Goal: Information Seeking & Learning: Check status

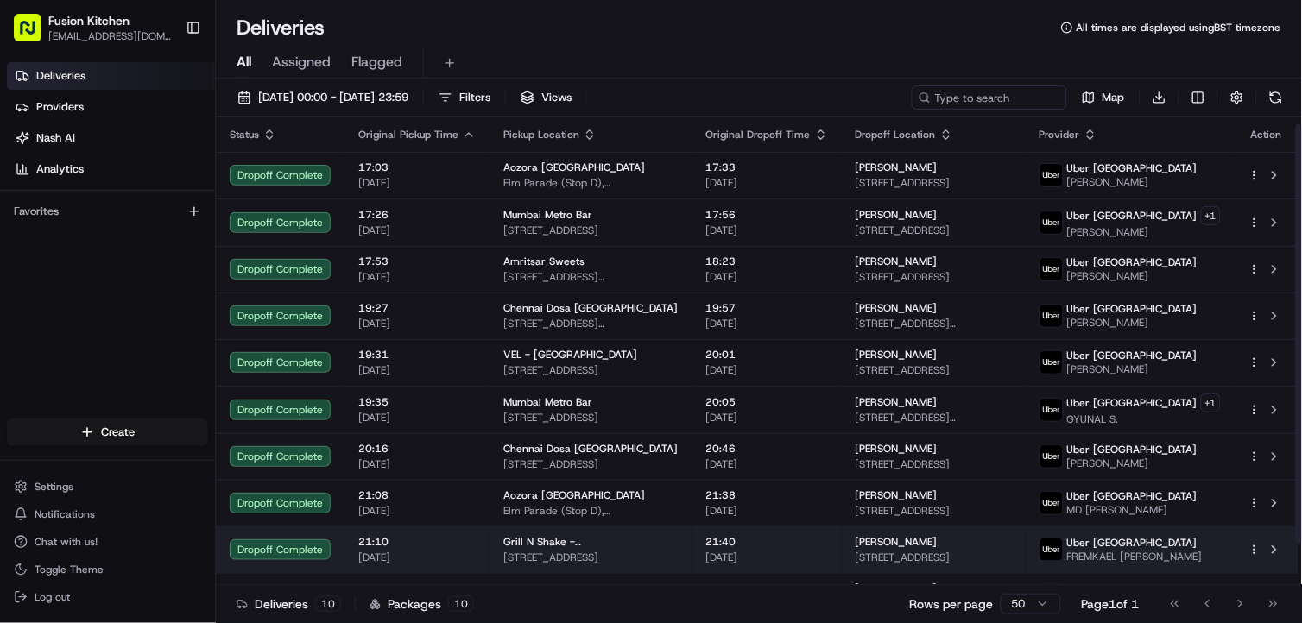
scroll to position [54, 0]
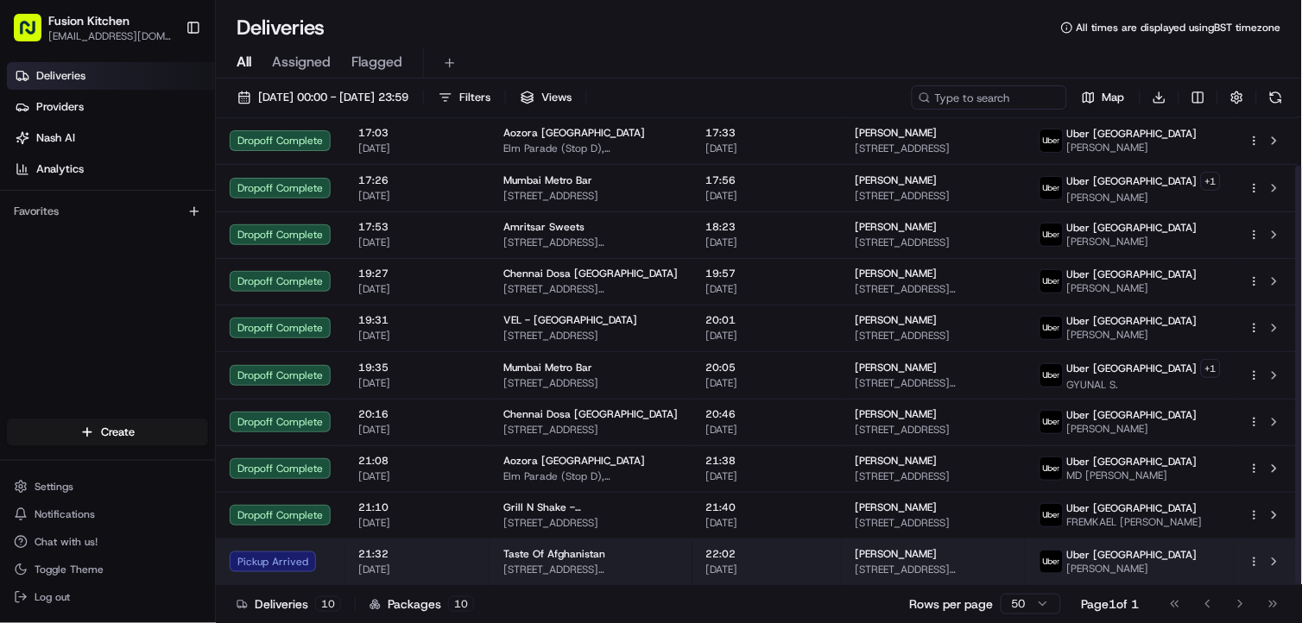
click at [652, 556] on div "Taste Of Afghanistan" at bounding box center [590, 554] width 175 height 14
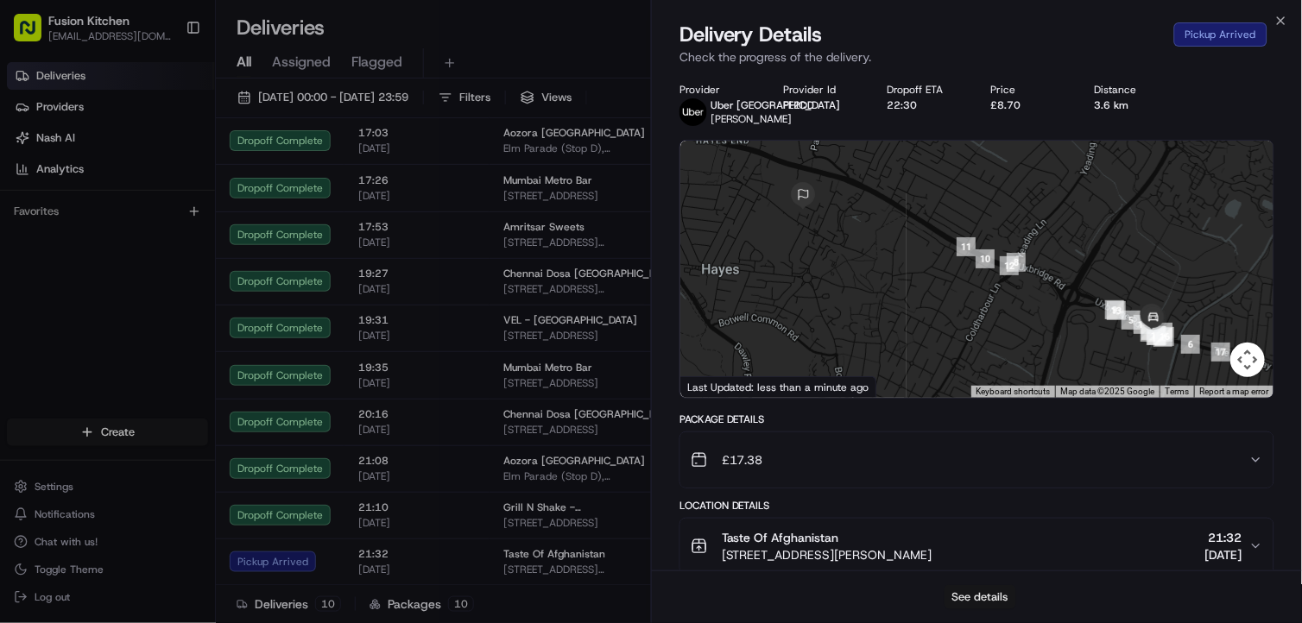
click at [976, 591] on button "See details" at bounding box center [980, 597] width 72 height 24
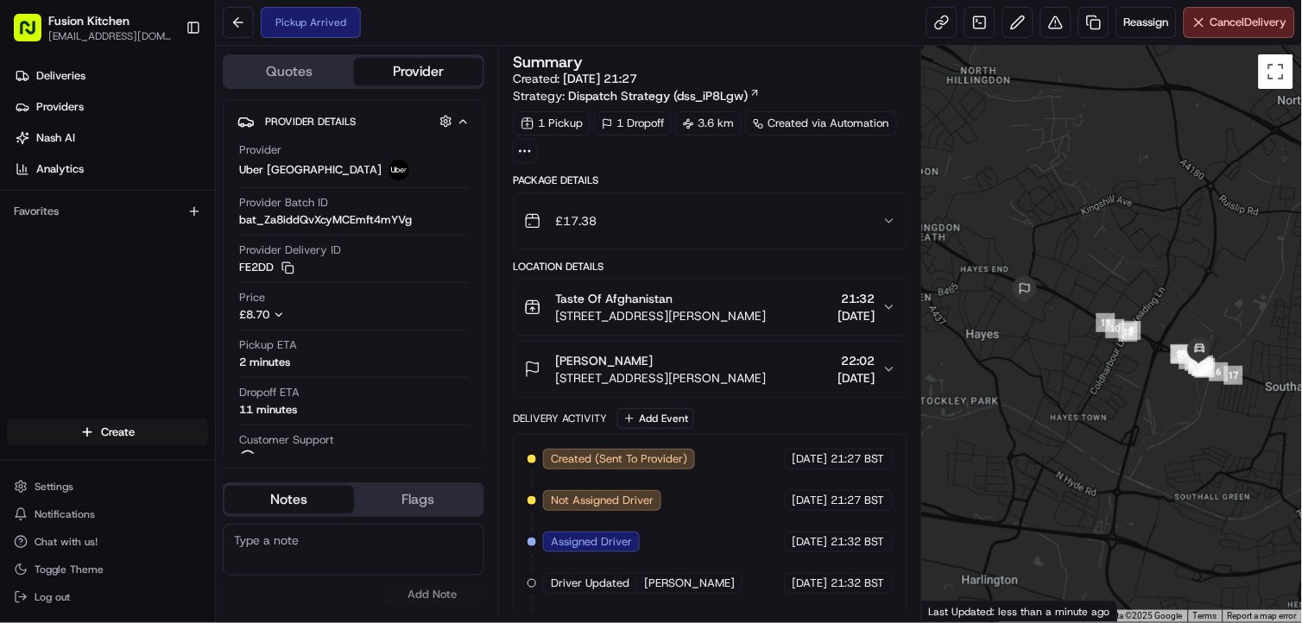
scroll to position [287, 0]
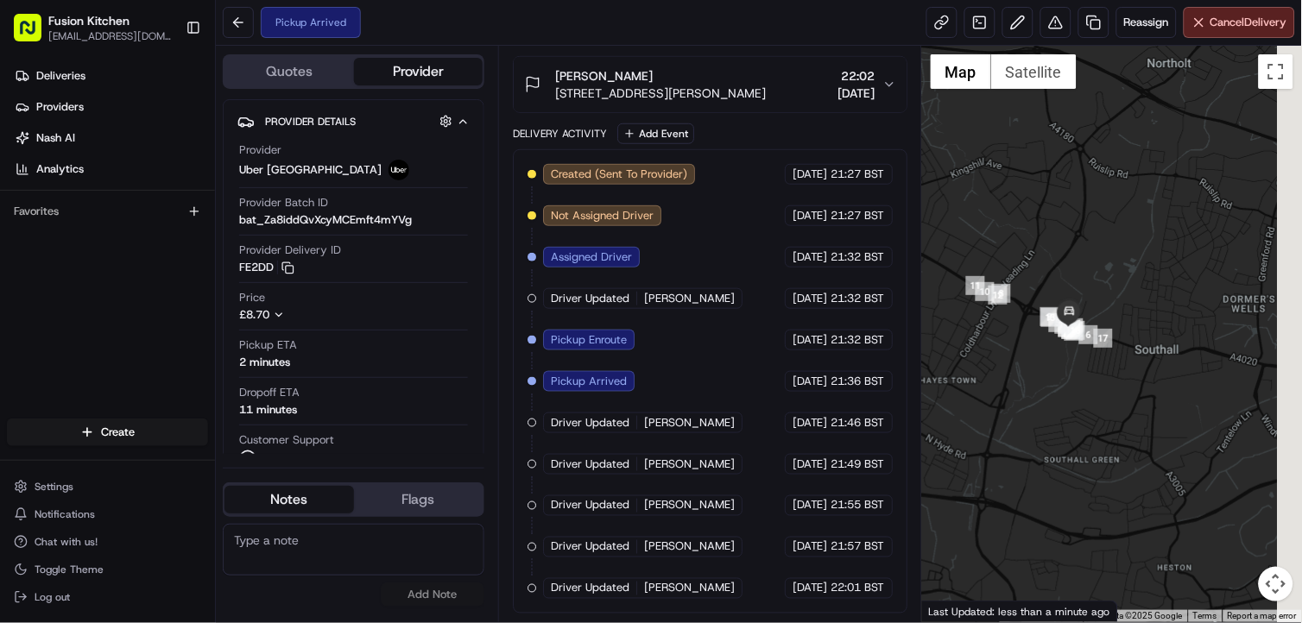
drag, startPoint x: 1188, startPoint y: 418, endPoint x: 1055, endPoint y: 382, distance: 137.8
click at [1055, 382] on div at bounding box center [1112, 334] width 380 height 577
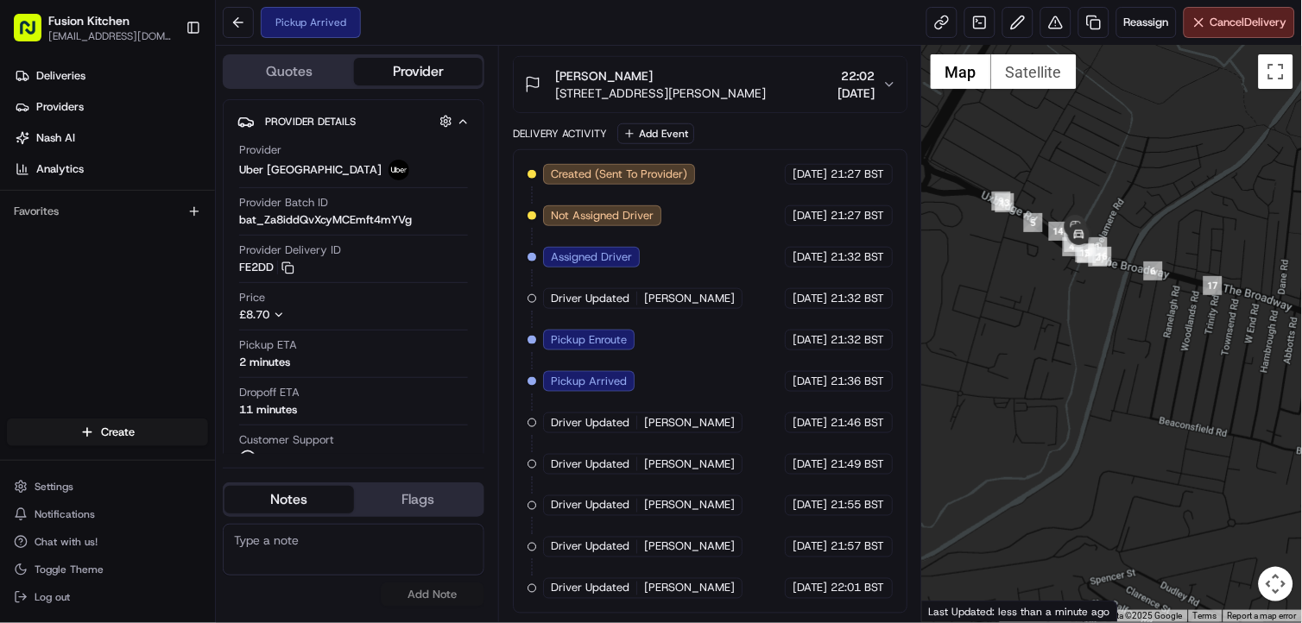
drag, startPoint x: 991, startPoint y: 299, endPoint x: 1073, endPoint y: 334, distance: 89.3
click at [1073, 334] on div at bounding box center [1112, 334] width 380 height 577
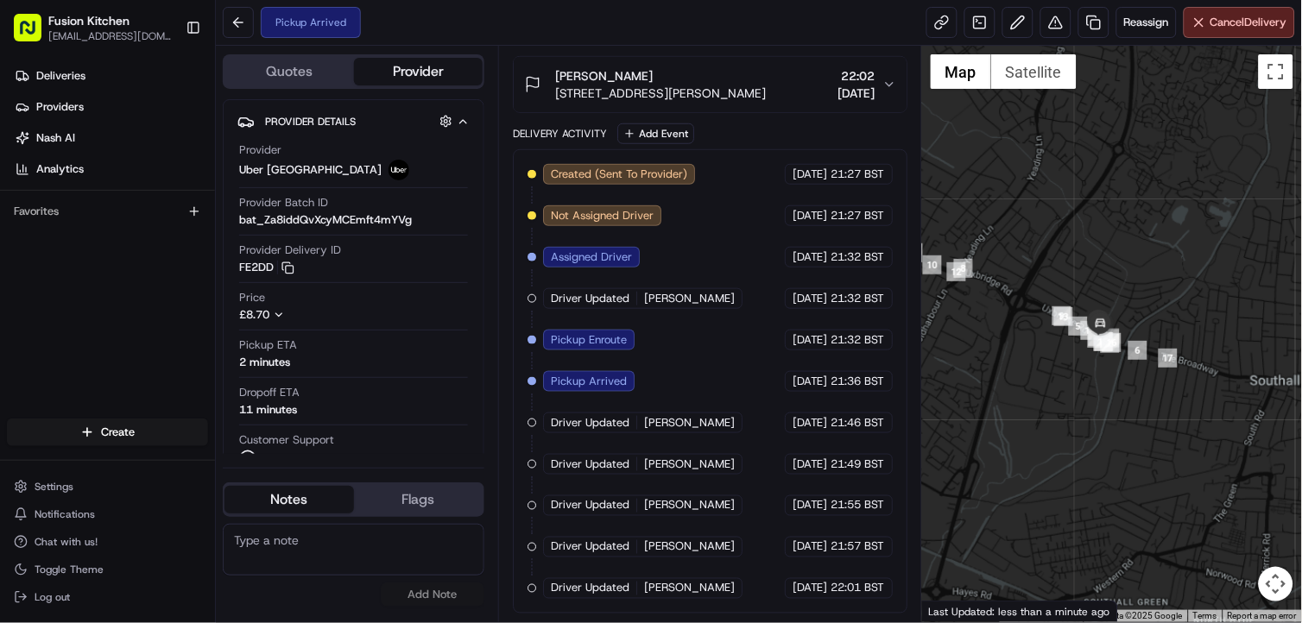
scroll to position [0, 0]
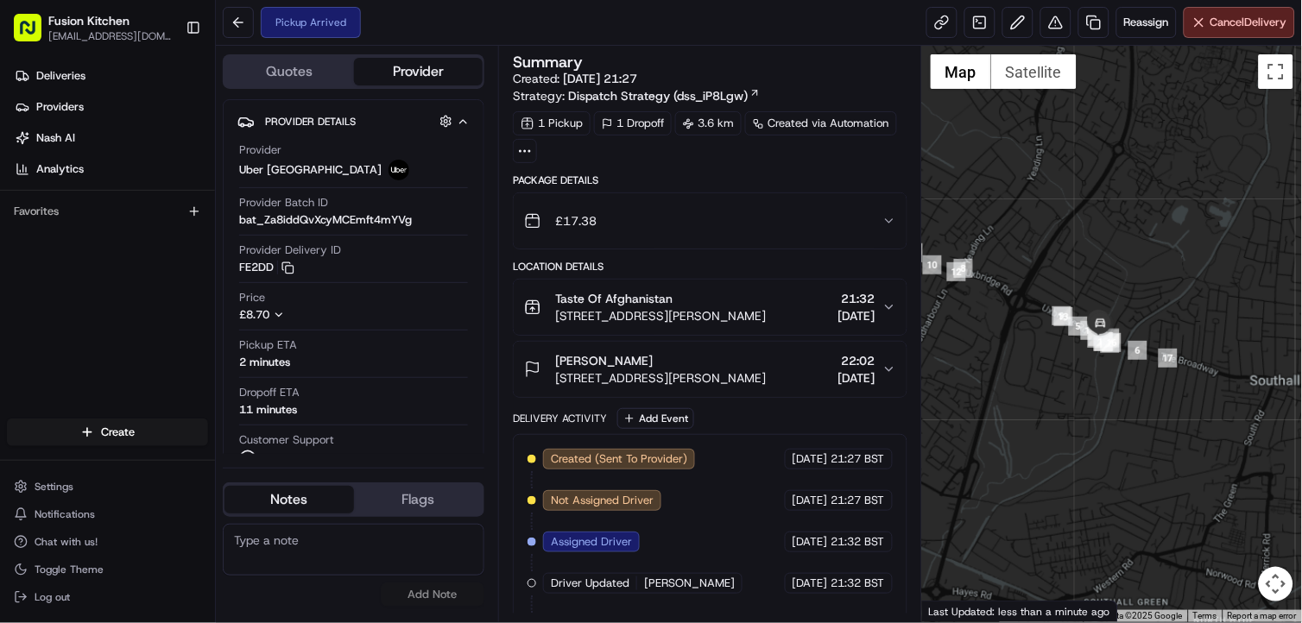
click at [684, 311] on span "[STREET_ADDRESS][PERSON_NAME]" at bounding box center [660, 315] width 211 height 17
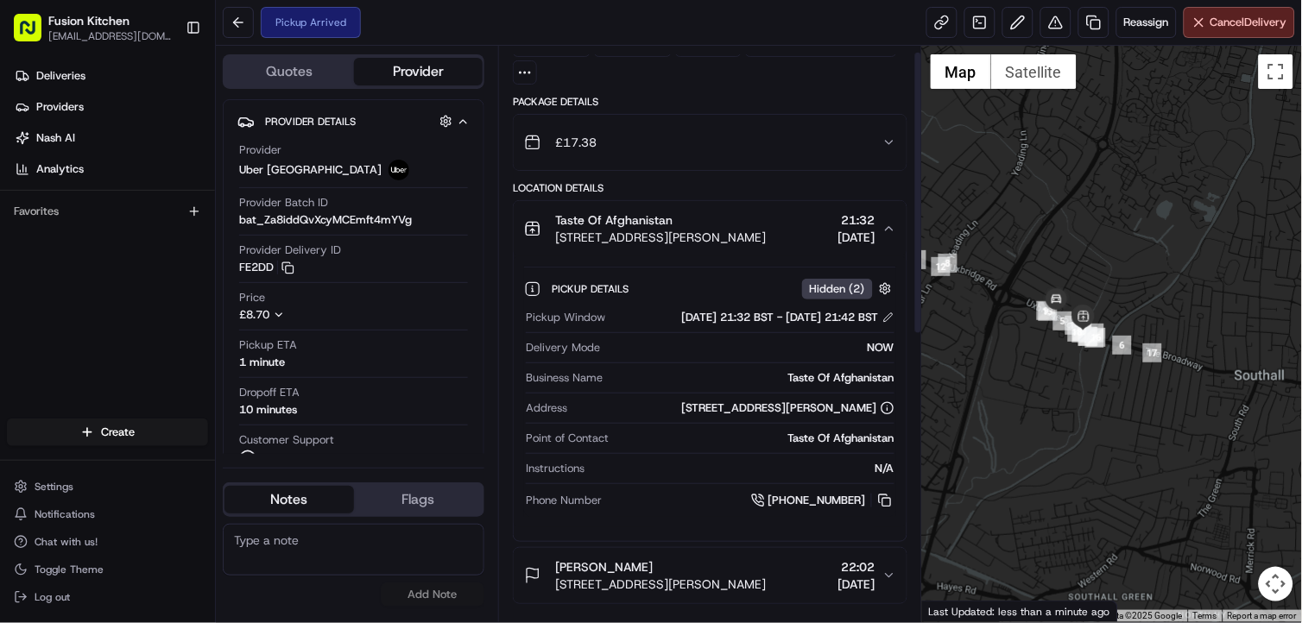
scroll to position [13, 0]
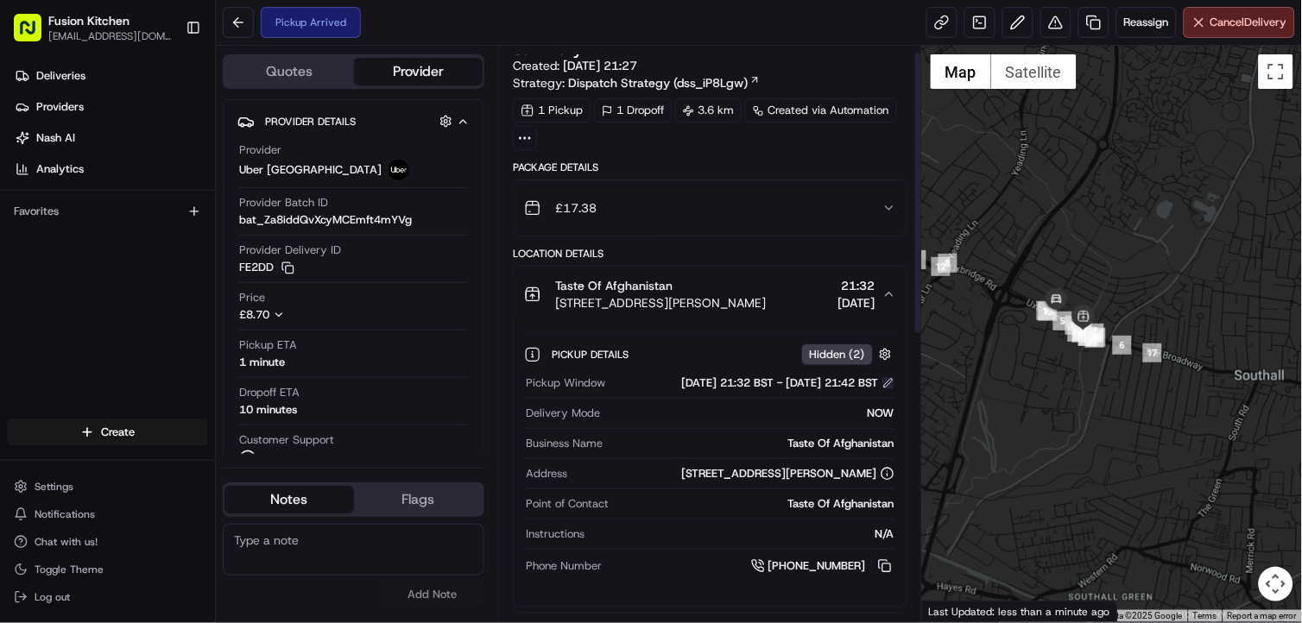
click at [887, 388] on button at bounding box center [888, 383] width 12 height 12
click at [882, 389] on button at bounding box center [888, 383] width 12 height 12
click at [886, 291] on icon "button" at bounding box center [889, 294] width 14 height 14
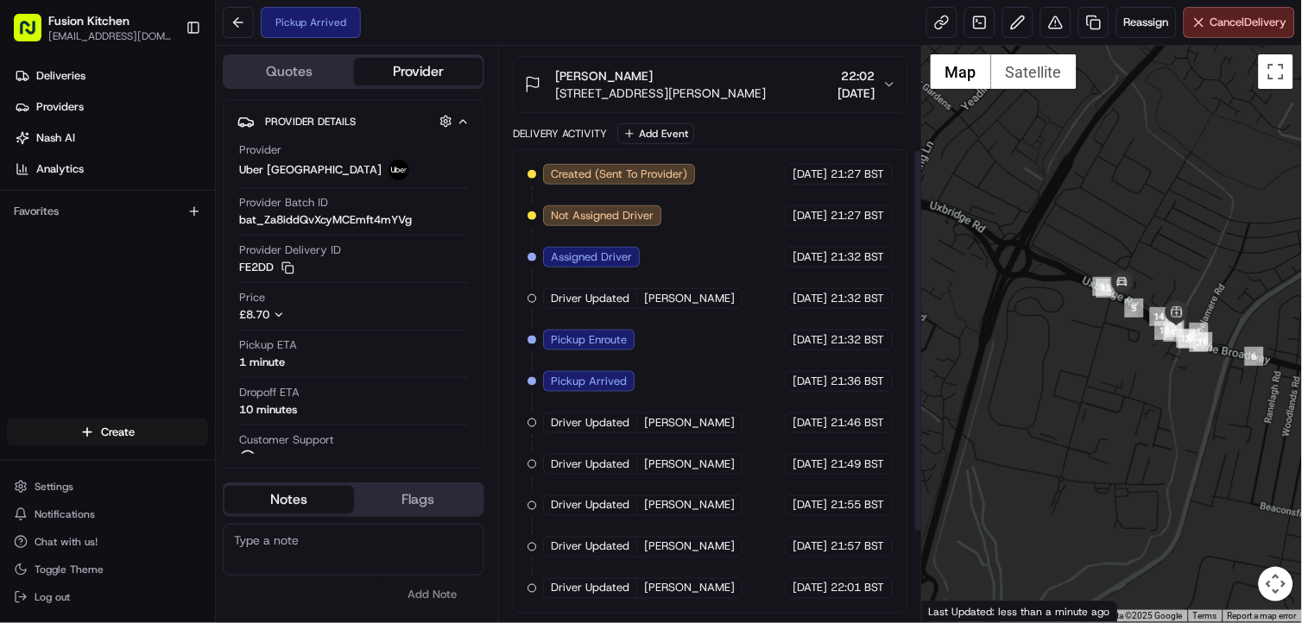
scroll to position [0, 0]
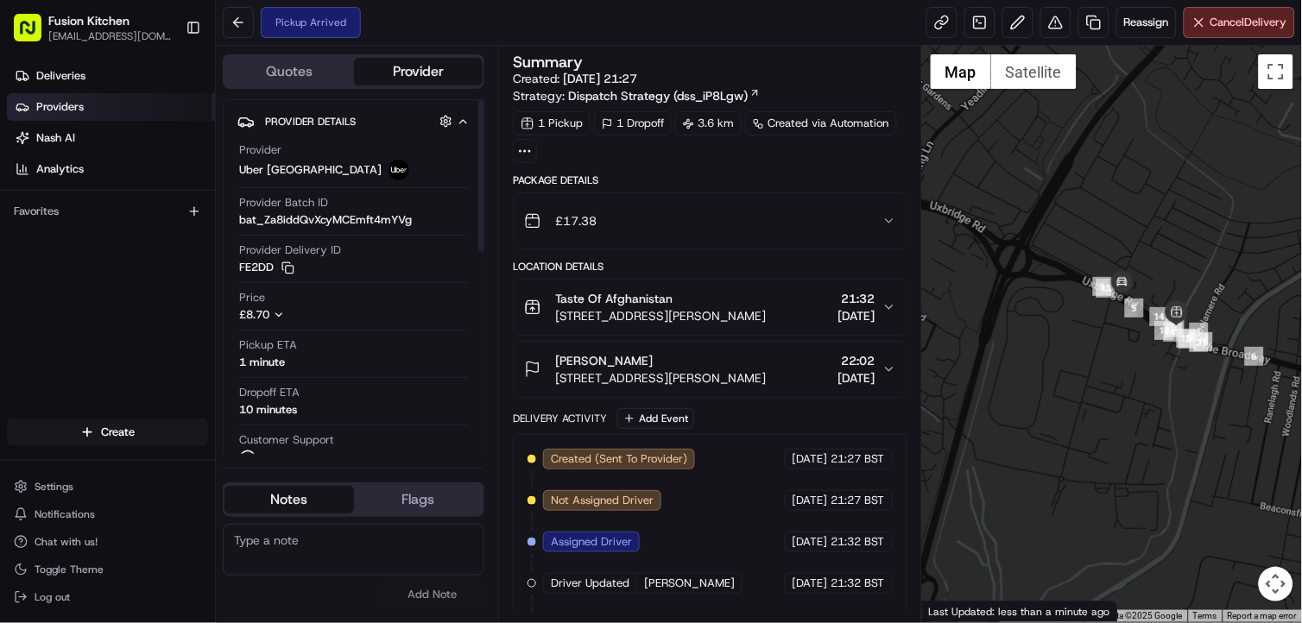
click at [72, 99] on span "Providers" at bounding box center [59, 107] width 47 height 16
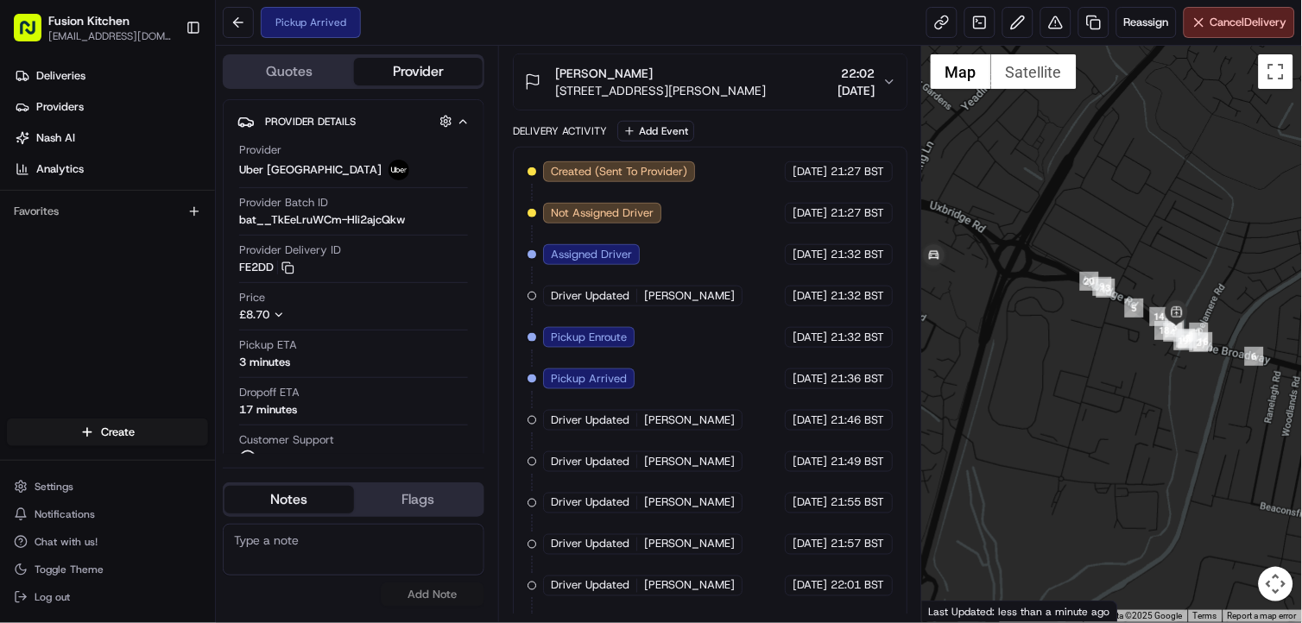
scroll to position [413, 0]
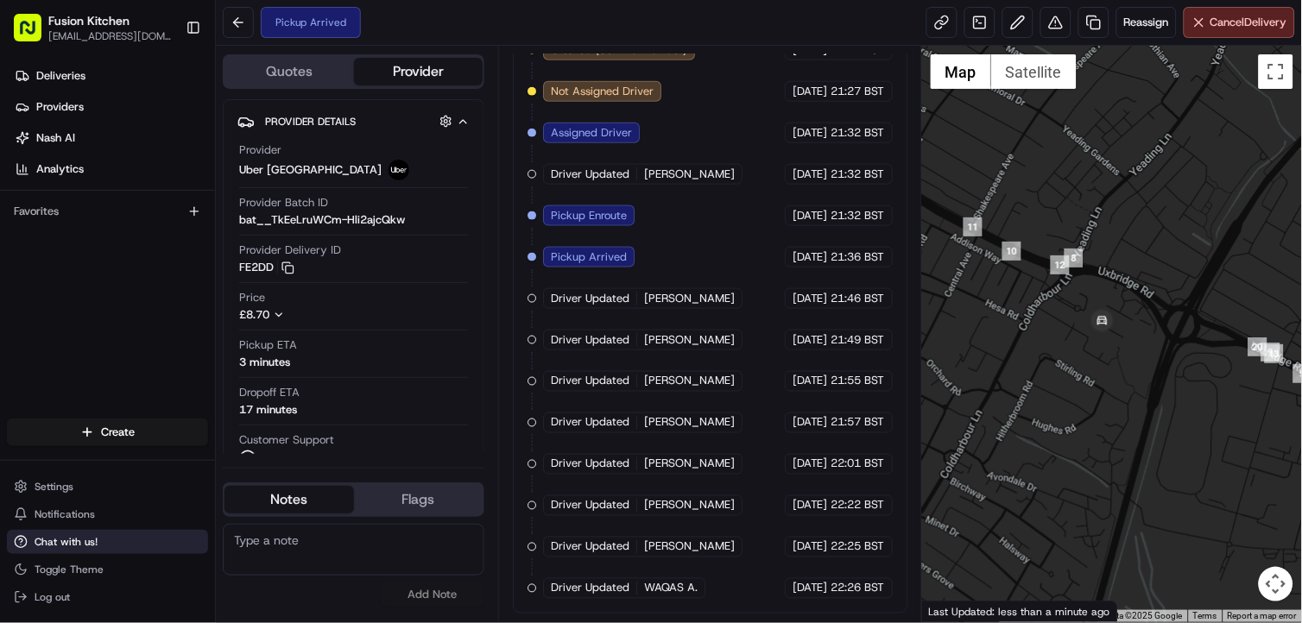
click at [91, 545] on span "Chat with us!" at bounding box center [66, 542] width 63 height 14
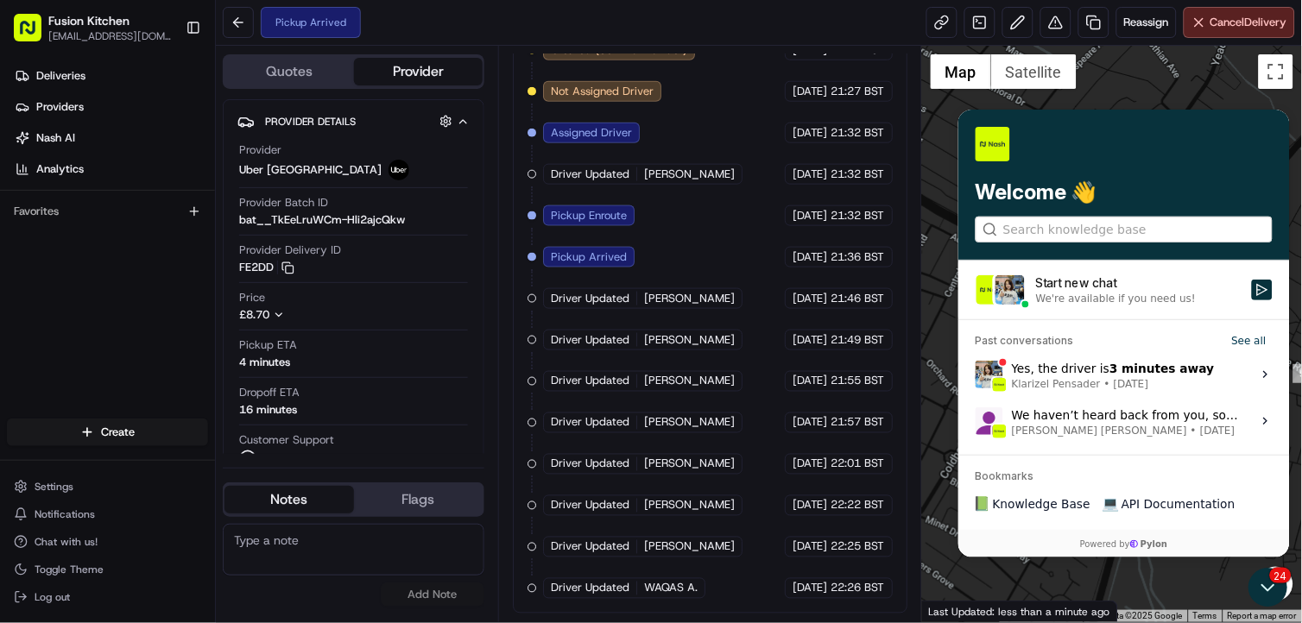
click at [1118, 286] on div "Start new chat" at bounding box center [1137, 282] width 205 height 17
click at [1251, 286] on button "Start new chat We're available if you need us!" at bounding box center [1261, 289] width 21 height 21
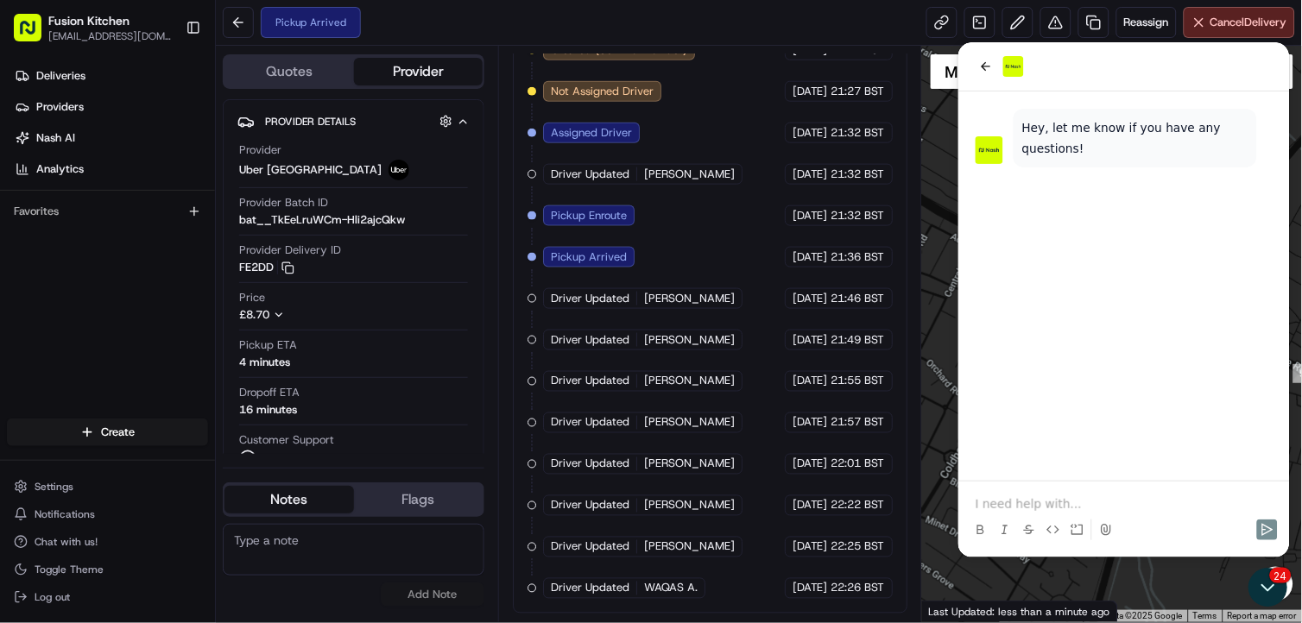
click at [1004, 505] on p at bounding box center [1122, 503] width 297 height 17
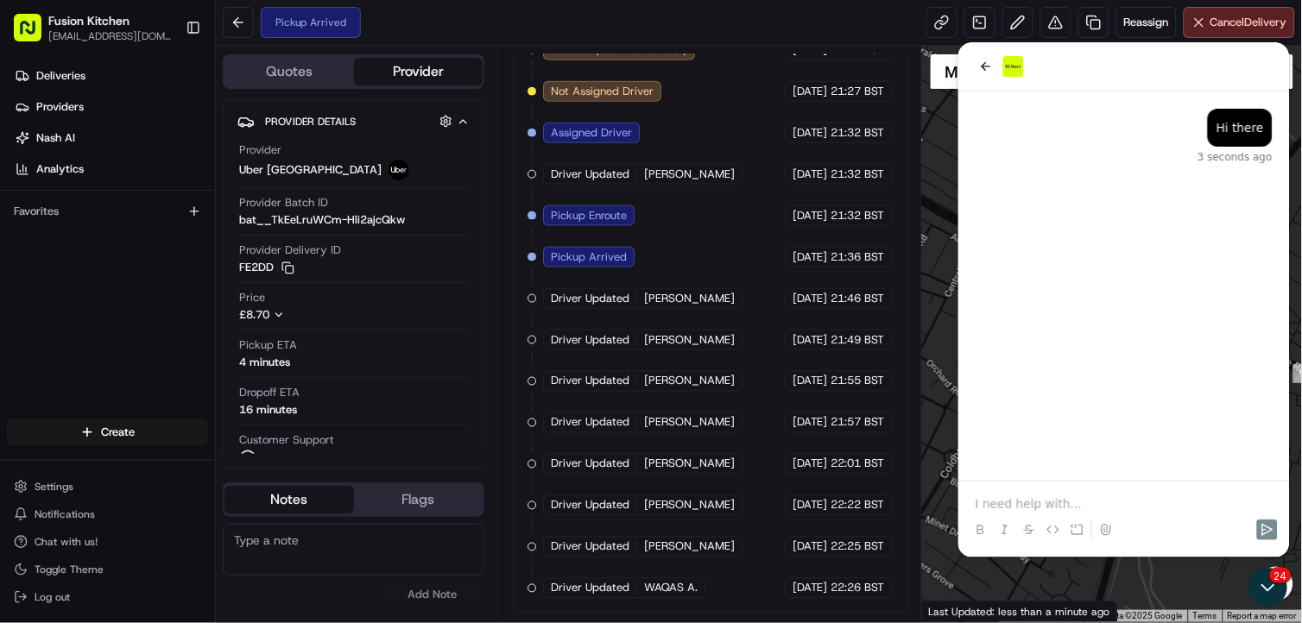
click at [1005, 497] on p at bounding box center [1122, 503] width 297 height 17
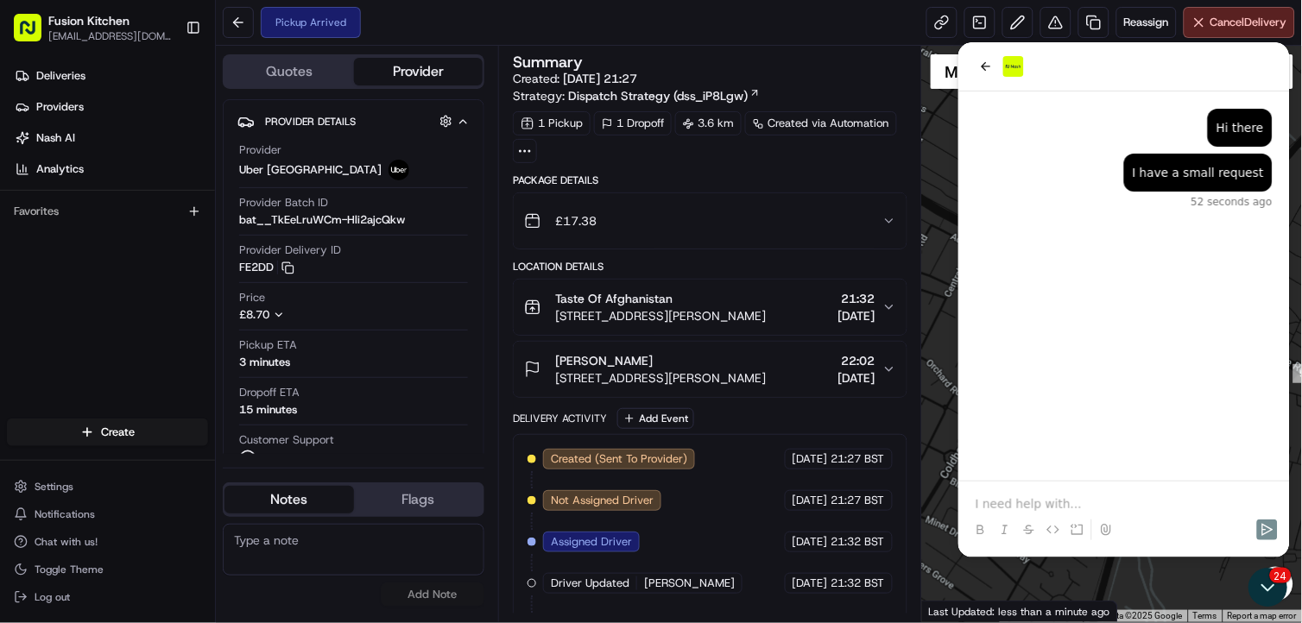
click at [756, 318] on div "Taste Of Afghanistan 2 Uxbridge Rd, Hayes UB4 0JJ, UK 21:32 23/08/2025" at bounding box center [703, 307] width 358 height 35
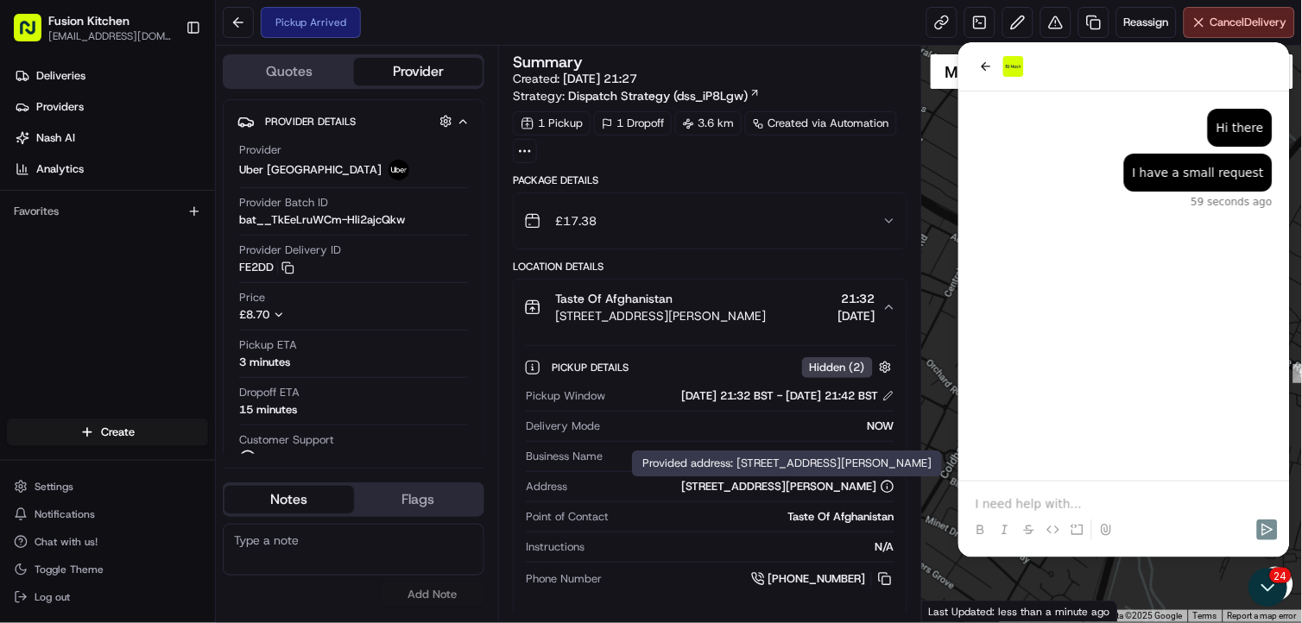
click at [1029, 501] on p at bounding box center [1122, 503] width 297 height 17
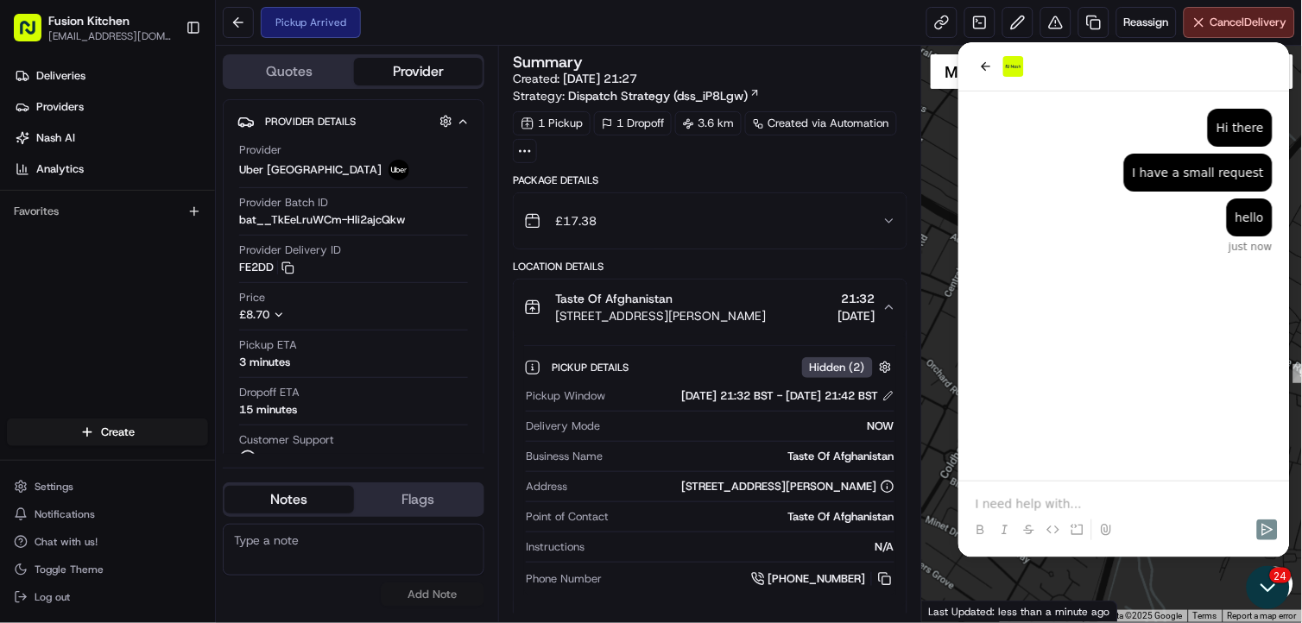
drag, startPoint x: 1265, startPoint y: 576, endPoint x: 2504, endPoint y: 1146, distance: 1363.7
click at [1265, 576] on icon "Open customer support" at bounding box center [1266, 586] width 43 height 43
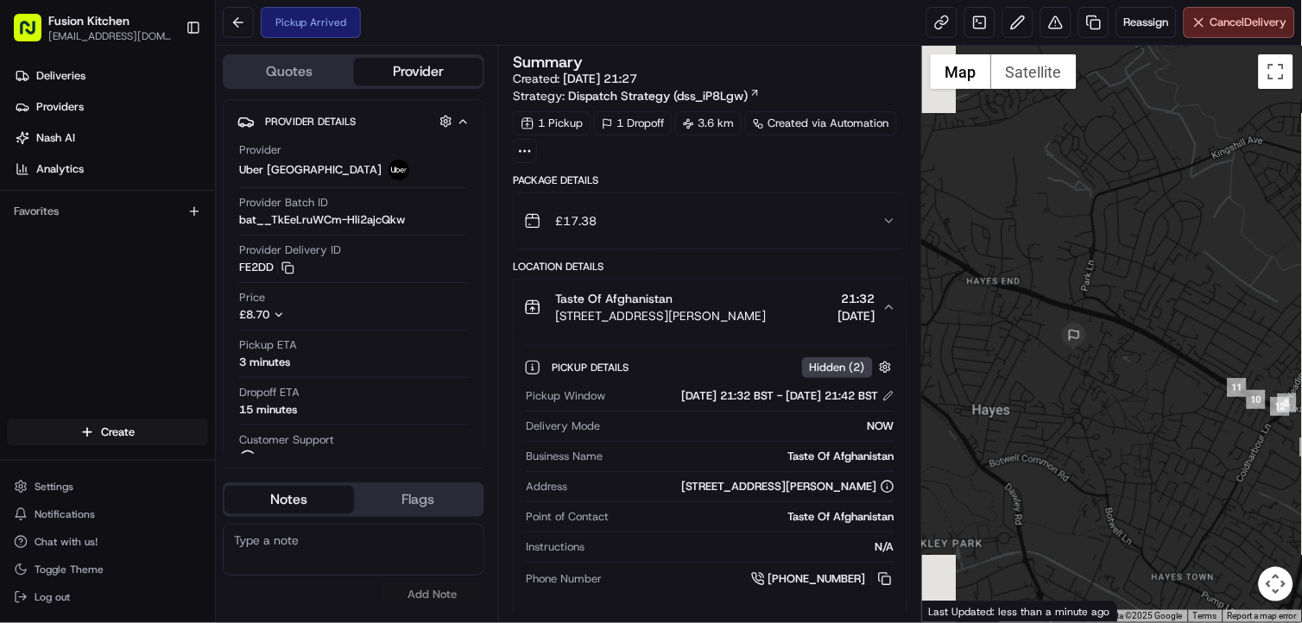
drag, startPoint x: 1074, startPoint y: 368, endPoint x: 1301, endPoint y: 481, distance: 253.6
click at [1301, 481] on html "Fusion Kitchen hari@fusionpos.uk Toggle Sidebar Deliveries Providers Nash AI An…" at bounding box center [651, 311] width 1302 height 623
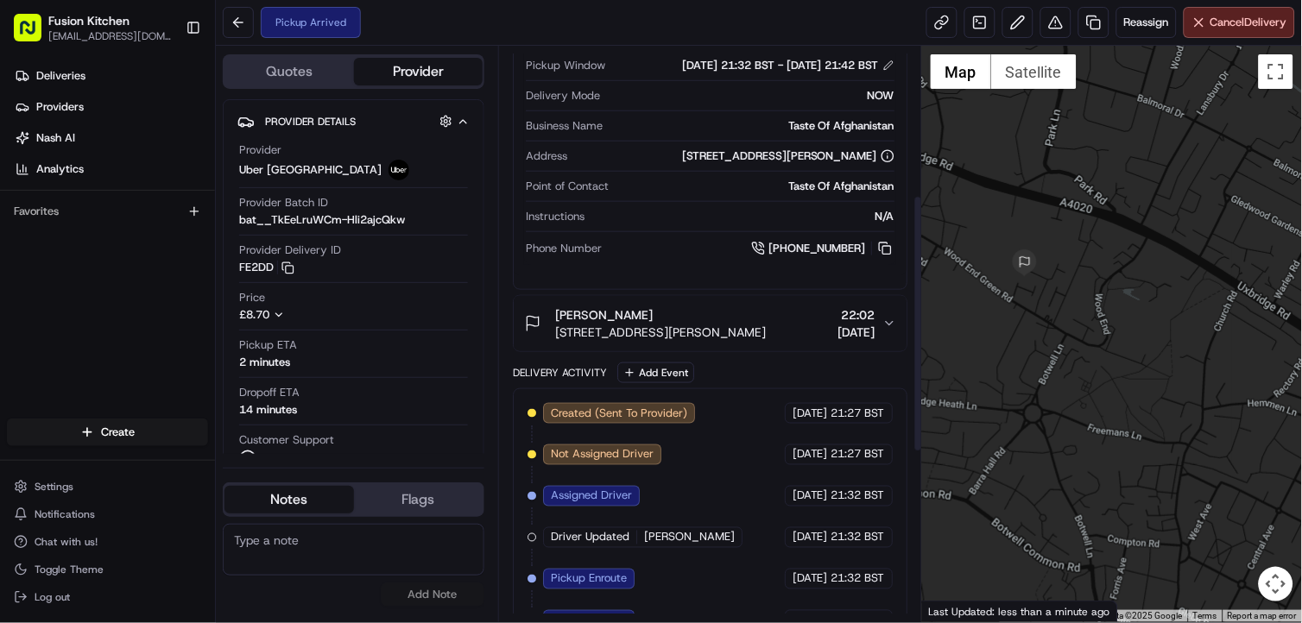
scroll to position [330, 0]
click at [769, 342] on div "Elton TAHIRAJ 43 Albion Rd, Hayes UB3 2ST, UK 22:02 23/08/2025" at bounding box center [703, 324] width 358 height 35
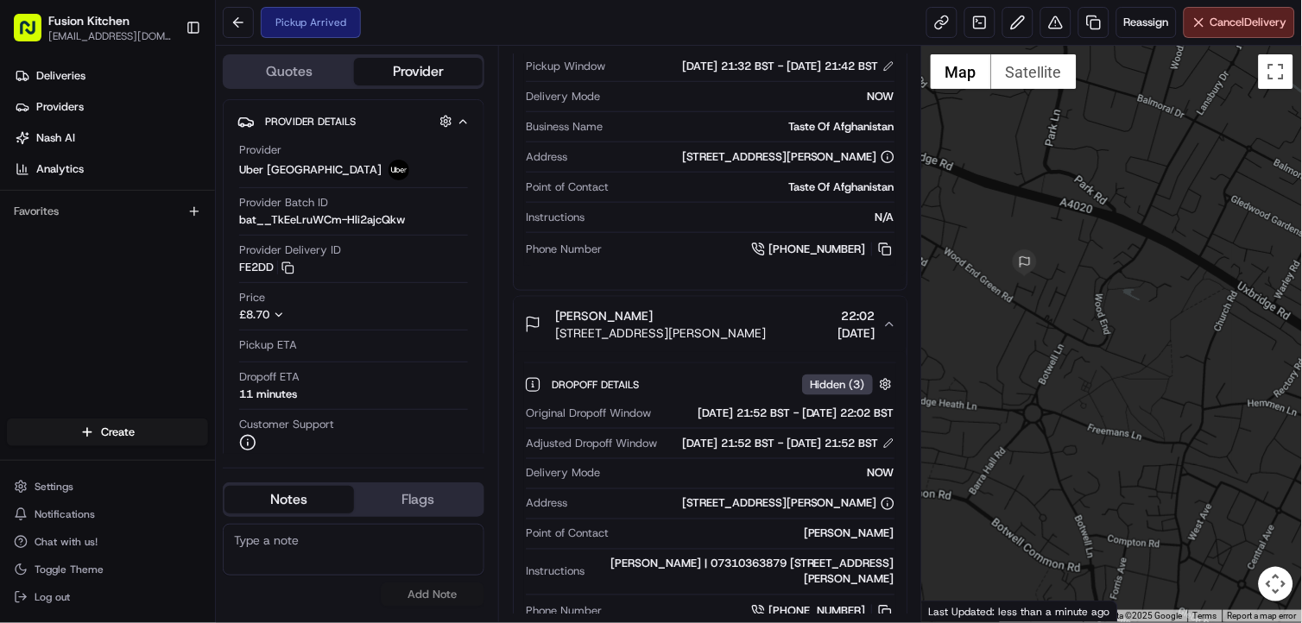
click at [1118, 363] on div at bounding box center [1112, 334] width 380 height 577
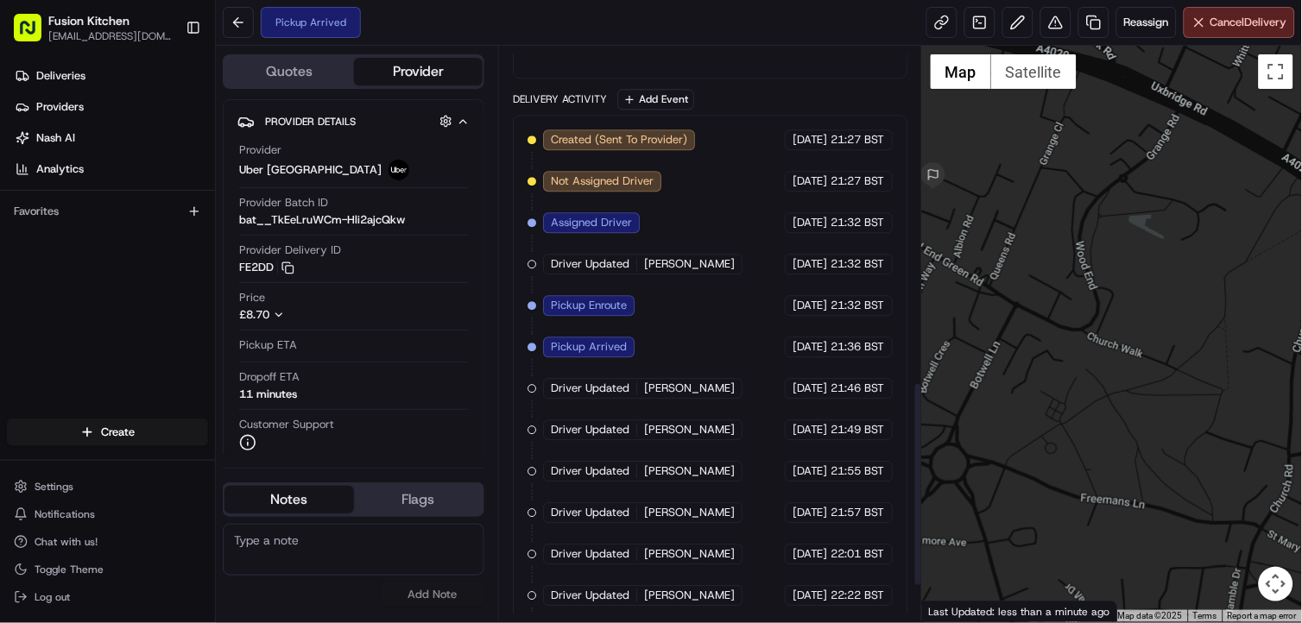
scroll to position [1045, 0]
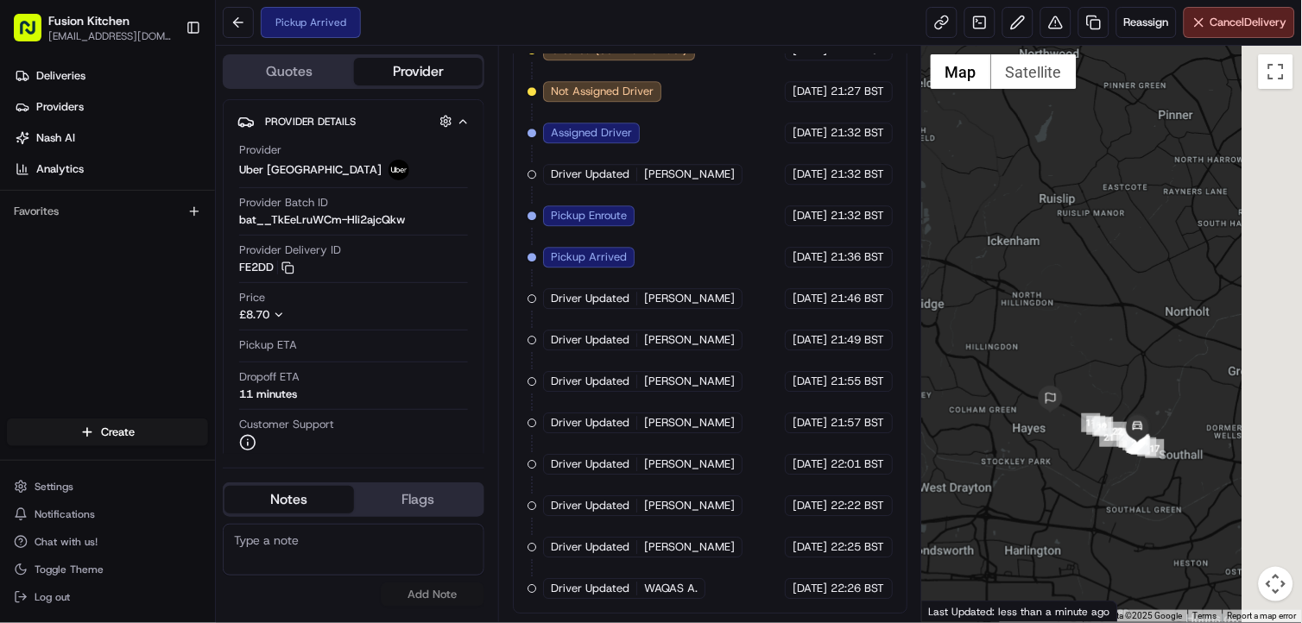
drag, startPoint x: 1237, startPoint y: 498, endPoint x: 1098, endPoint y: 470, distance: 141.7
click at [1086, 470] on div at bounding box center [1112, 334] width 380 height 577
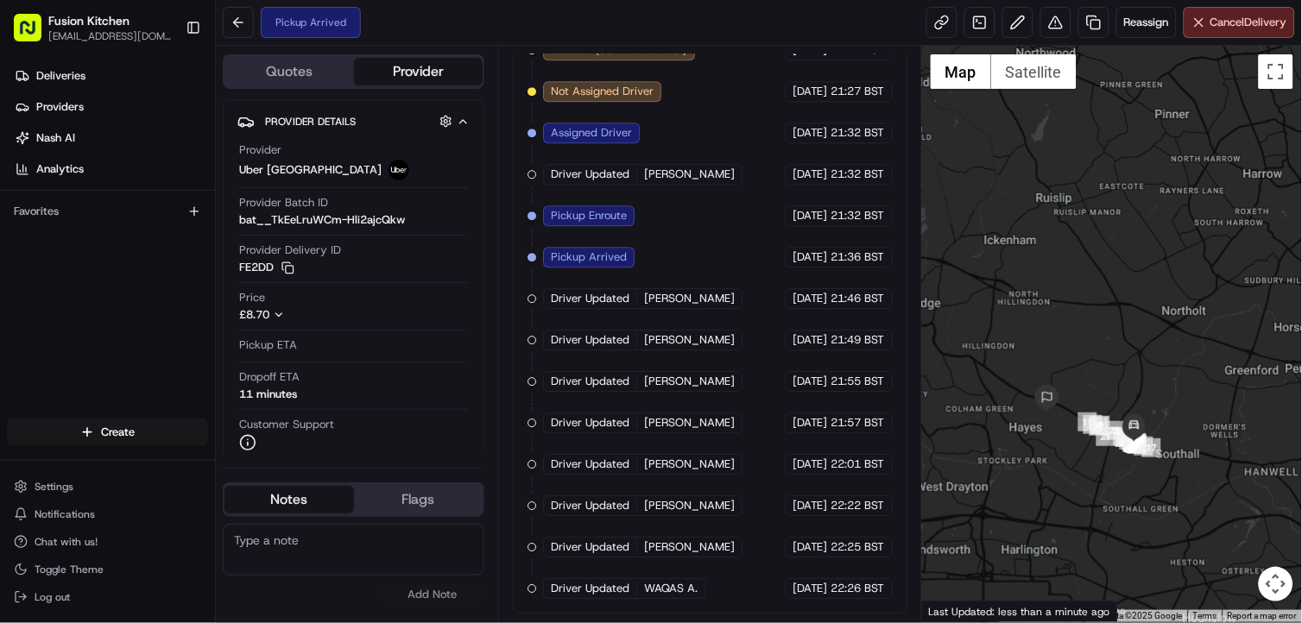
click at [1159, 479] on div at bounding box center [1112, 334] width 380 height 577
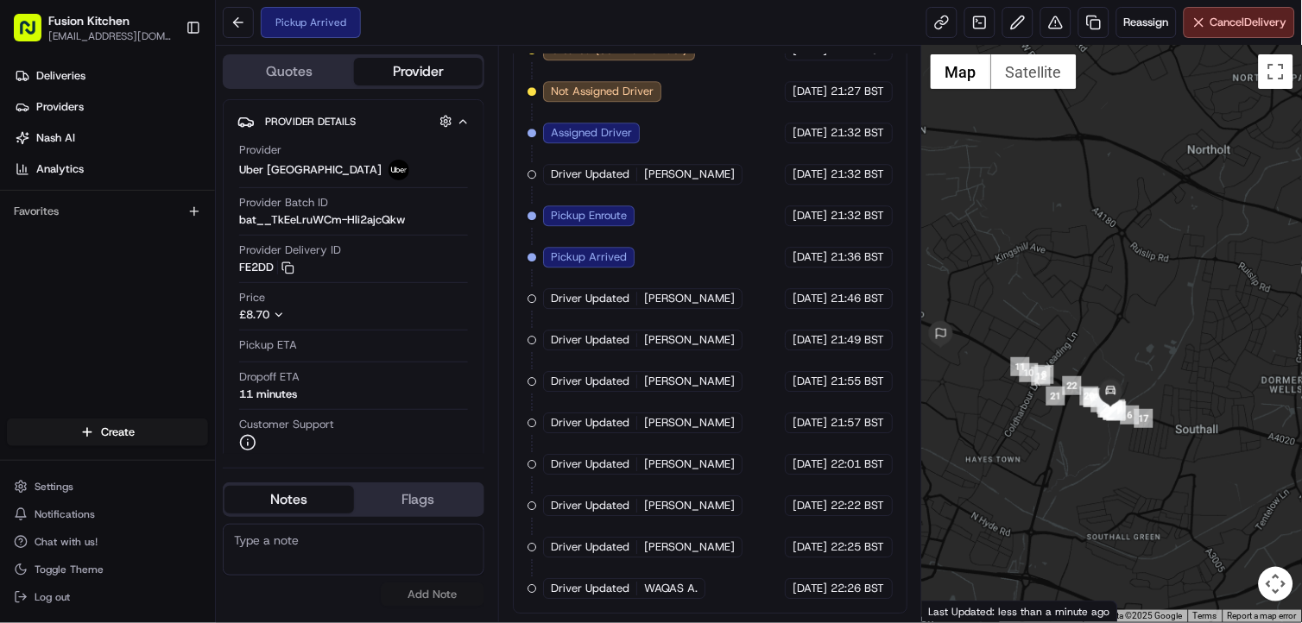
click at [1159, 479] on div at bounding box center [1112, 334] width 380 height 577
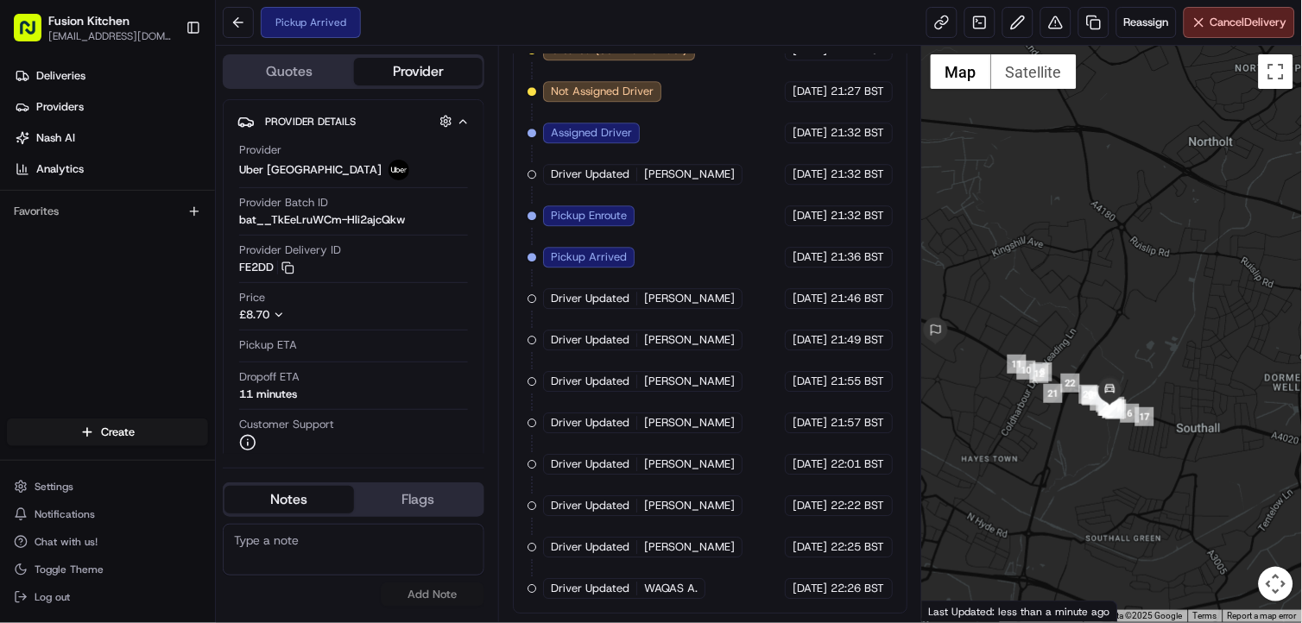
click at [1159, 479] on div at bounding box center [1112, 334] width 380 height 577
click at [1111, 426] on div at bounding box center [1112, 334] width 380 height 577
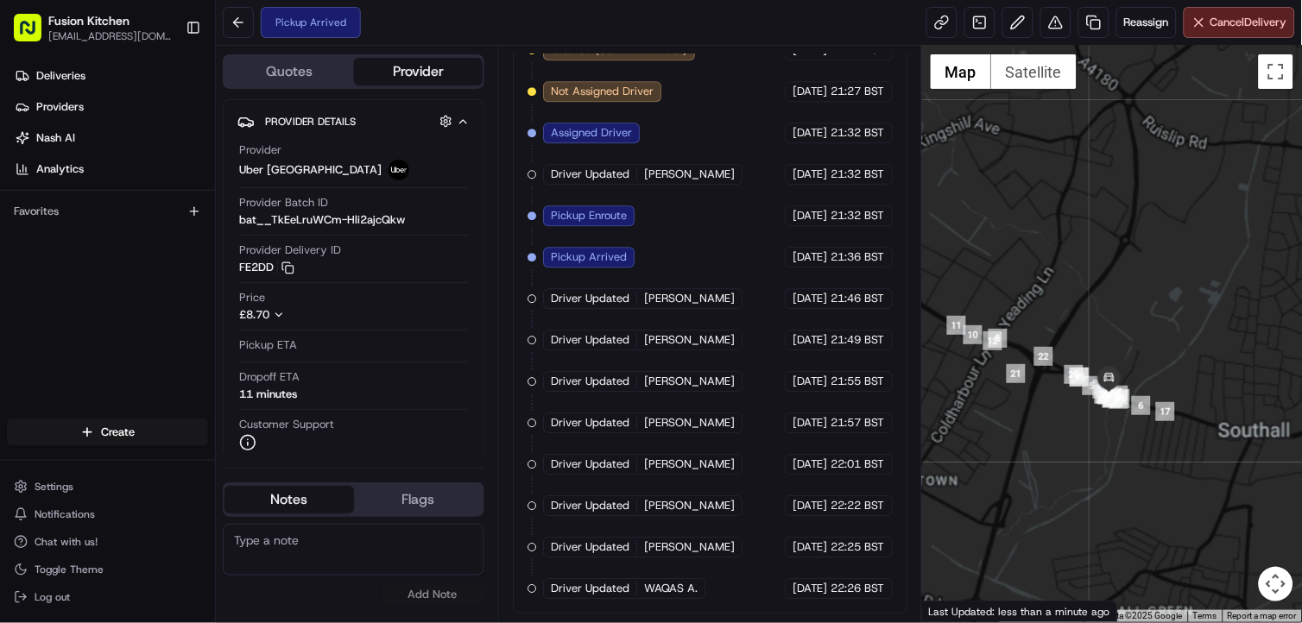
click at [1111, 426] on div at bounding box center [1112, 334] width 380 height 577
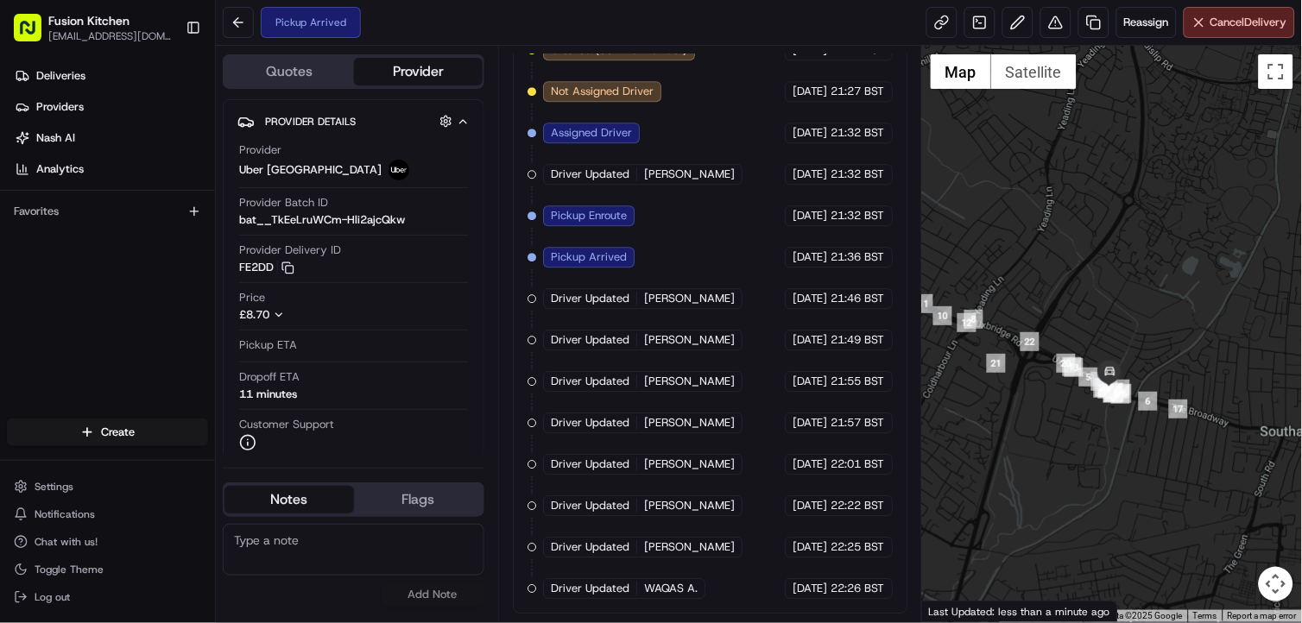
click at [1111, 426] on div at bounding box center [1112, 334] width 380 height 577
click at [74, 530] on button "Chat with us!" at bounding box center [107, 542] width 201 height 24
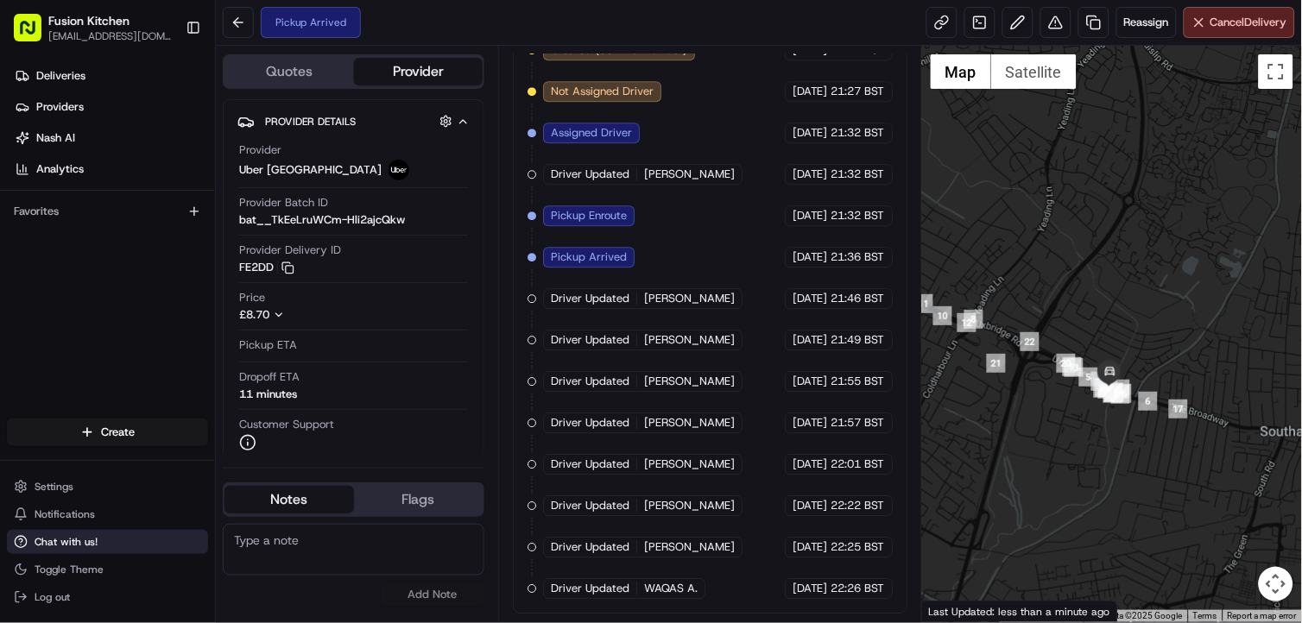
click at [105, 535] on button "Chat with us!" at bounding box center [107, 542] width 201 height 24
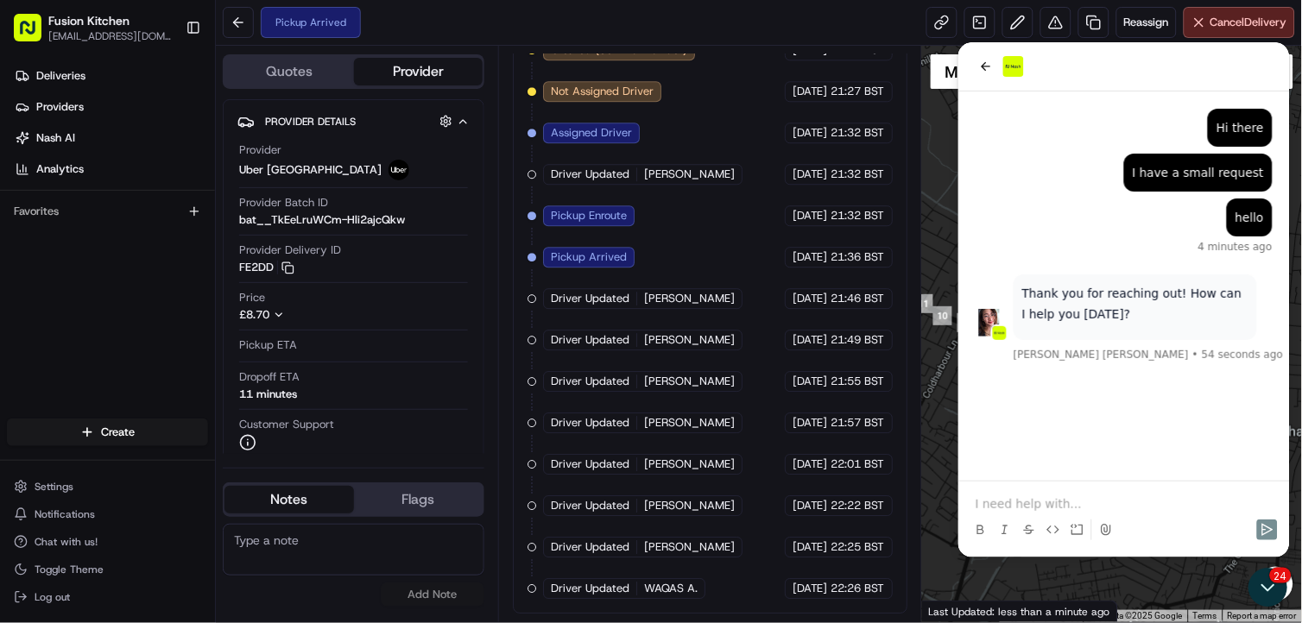
click at [1015, 495] on p at bounding box center [1122, 503] width 297 height 17
drag, startPoint x: 1169, startPoint y: 483, endPoint x: 1055, endPoint y: 495, distance: 114.5
click at [1055, 495] on div "Please share the restaurant address "43, Albion Road, Hayes, UB3 2ST"" at bounding box center [1122, 486] width 297 height 52
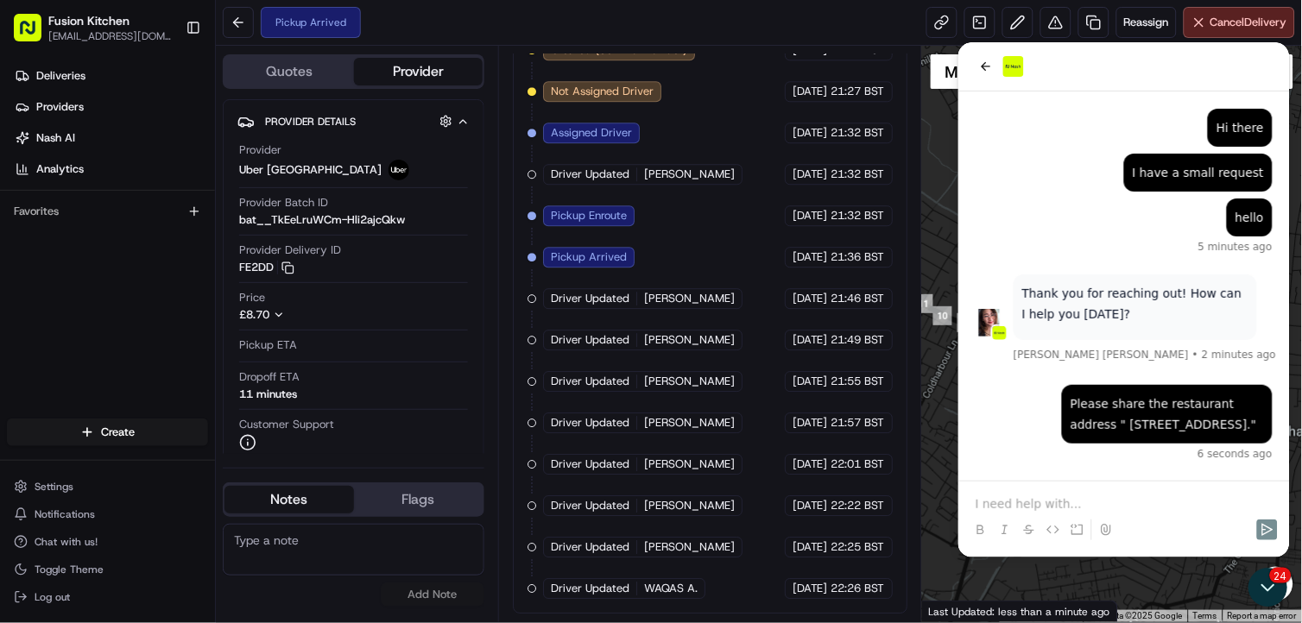
click at [1055, 495] on p at bounding box center [1122, 503] width 297 height 17
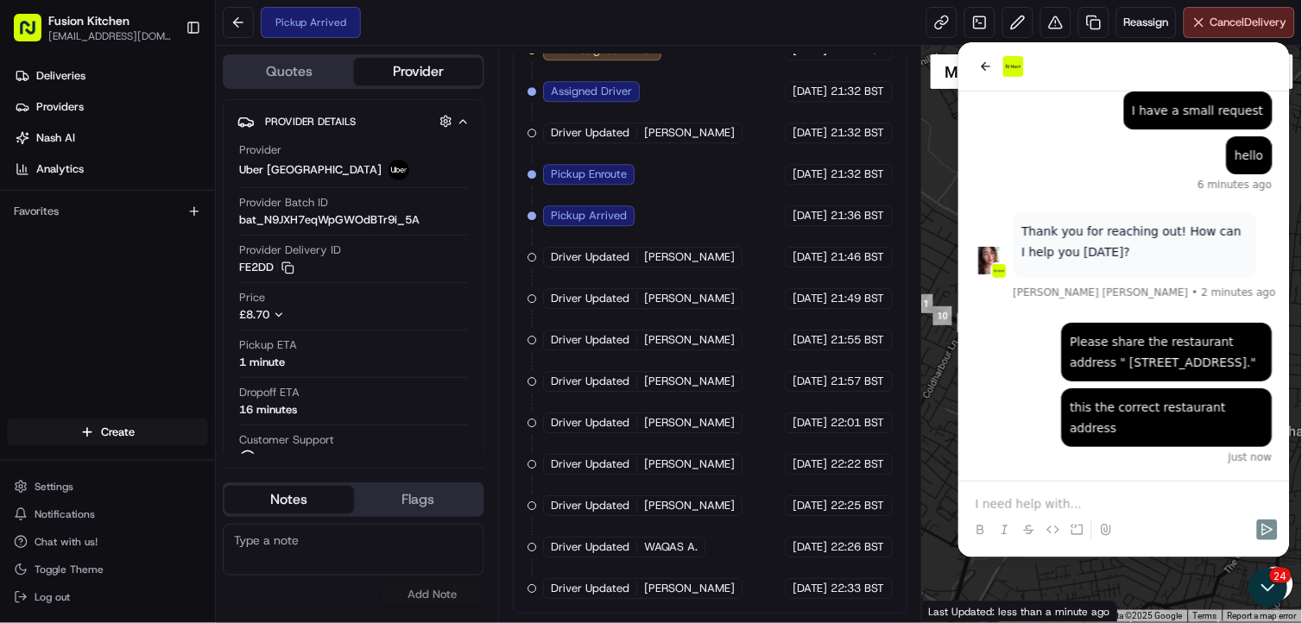
click at [1034, 489] on div at bounding box center [1123, 514] width 318 height 66
click at [1036, 498] on p at bounding box center [1122, 503] width 297 height 17
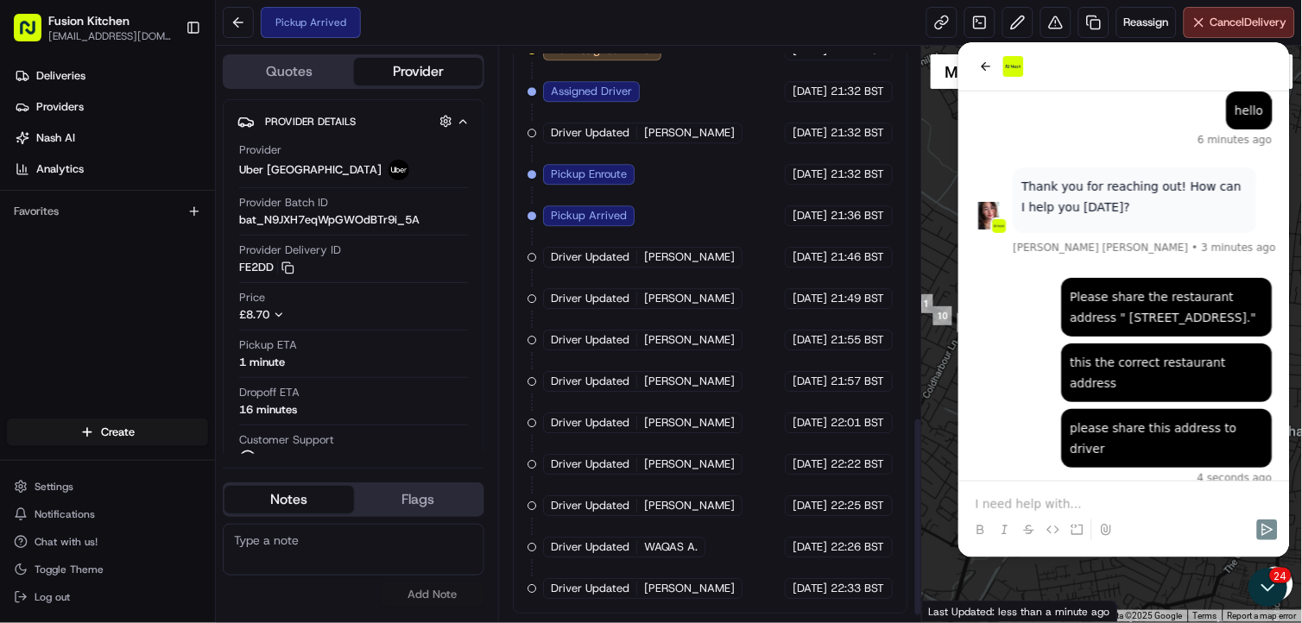
scroll to position [1086, 0]
click at [1031, 501] on p at bounding box center [1122, 503] width 297 height 17
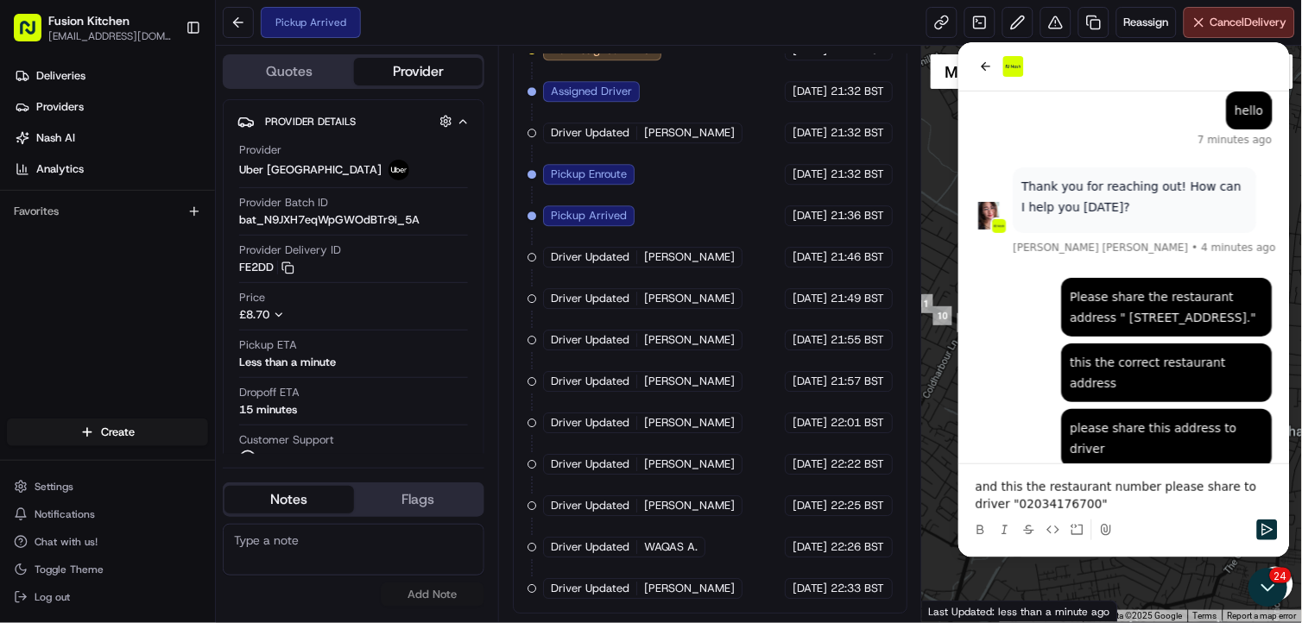
scroll to position [193, 0]
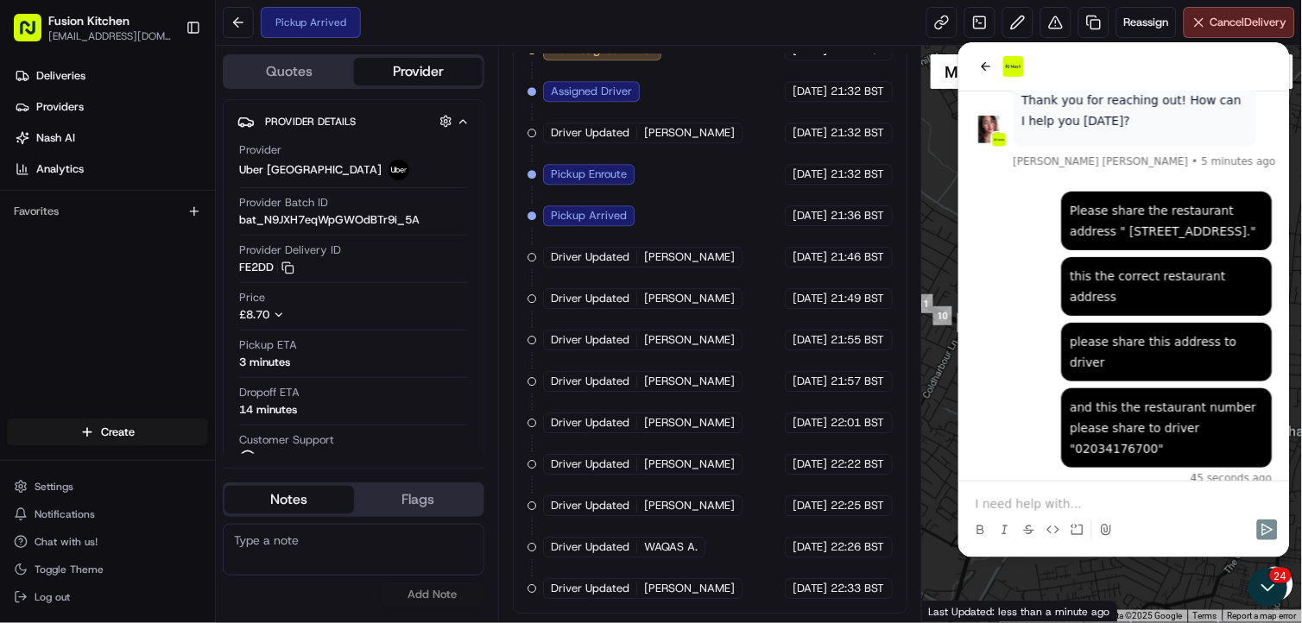
click at [1018, 497] on p at bounding box center [1122, 503] width 297 height 17
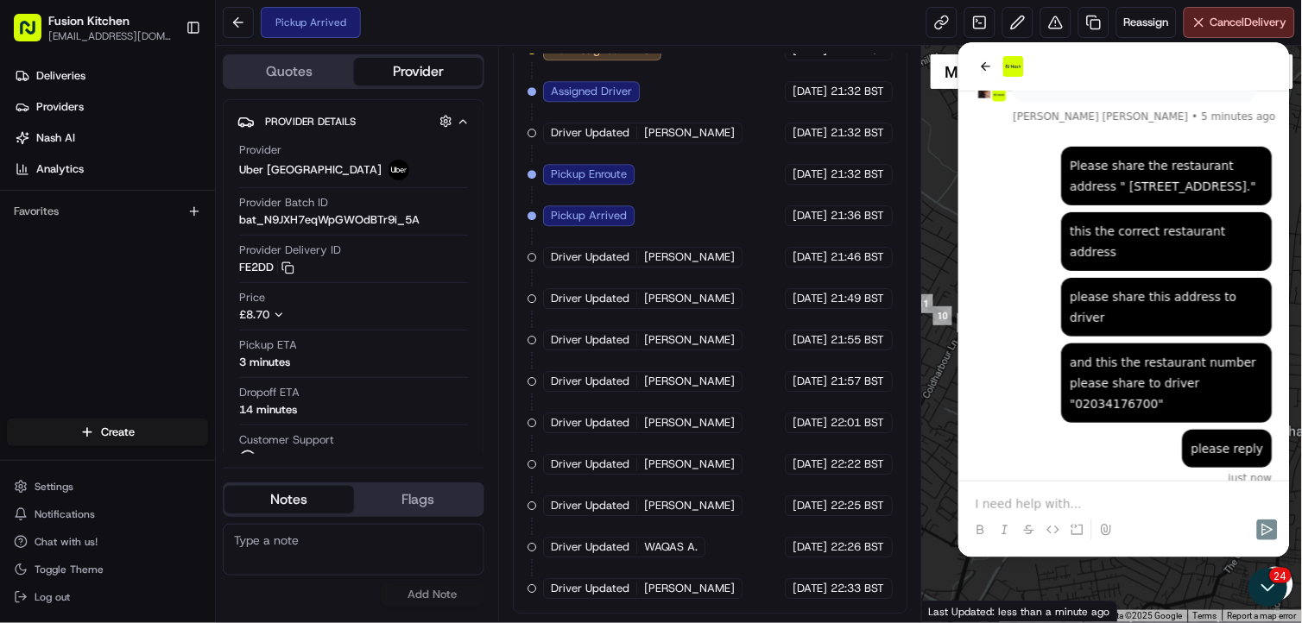
click at [1025, 503] on p at bounding box center [1122, 503] width 297 height 17
click at [1037, 499] on p at bounding box center [1122, 503] width 297 height 17
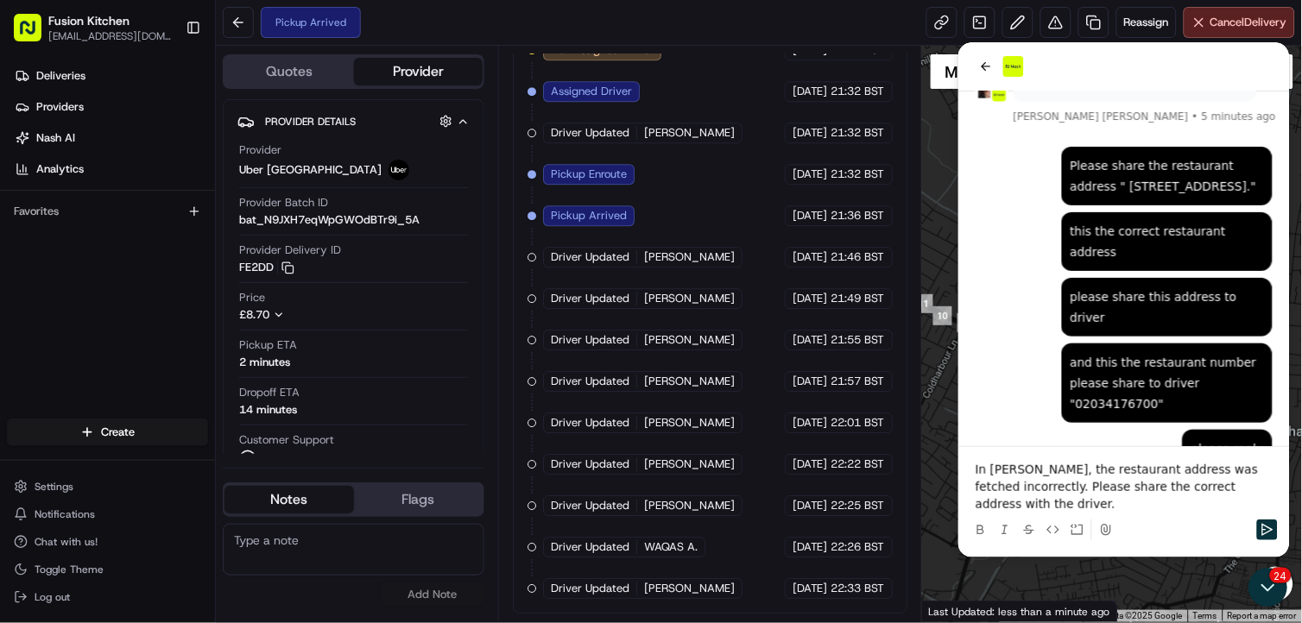
click at [1012, 485] on p "In Nash, the restaurant address was fetched incorrectly. Please share the corre…" at bounding box center [1122, 486] width 297 height 52
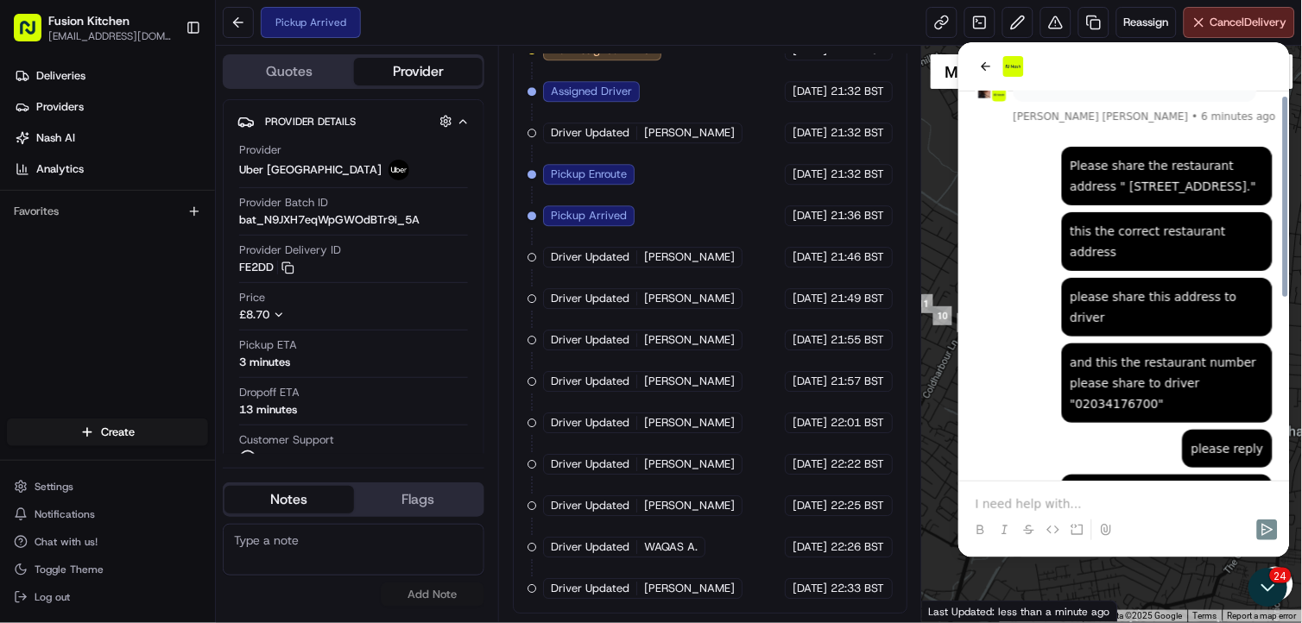
scroll to position [346, 0]
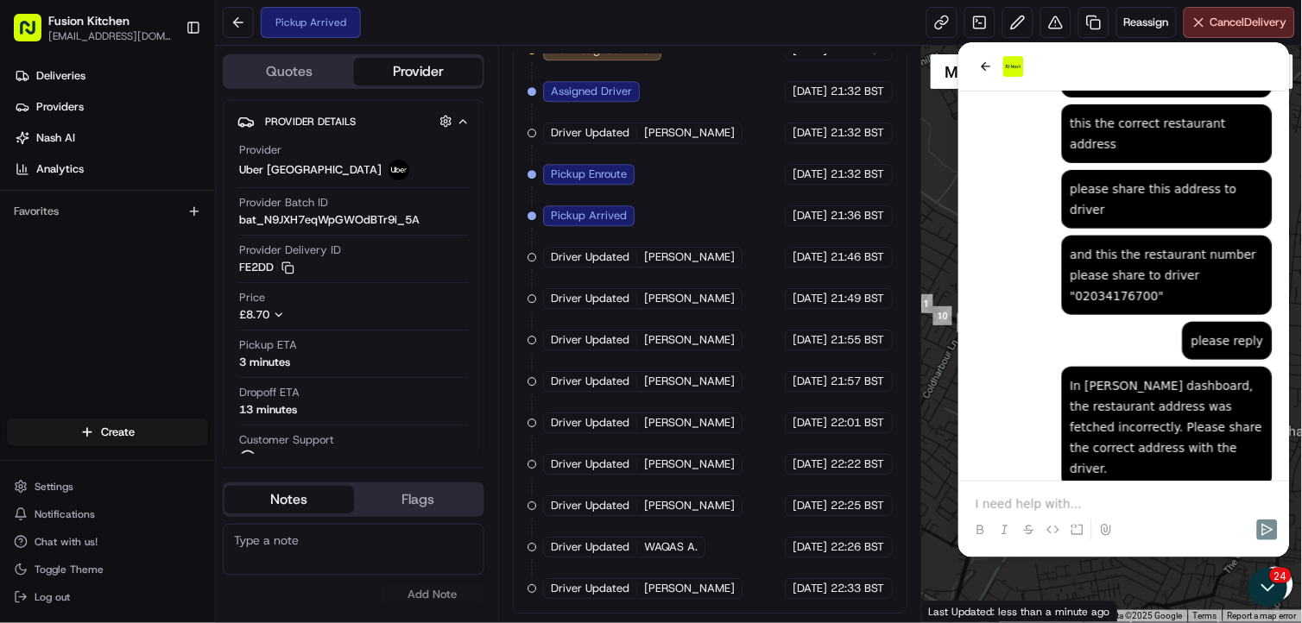
click at [1031, 492] on div at bounding box center [1123, 514] width 318 height 66
click at [1031, 504] on p at bounding box center [1122, 503] width 297 height 17
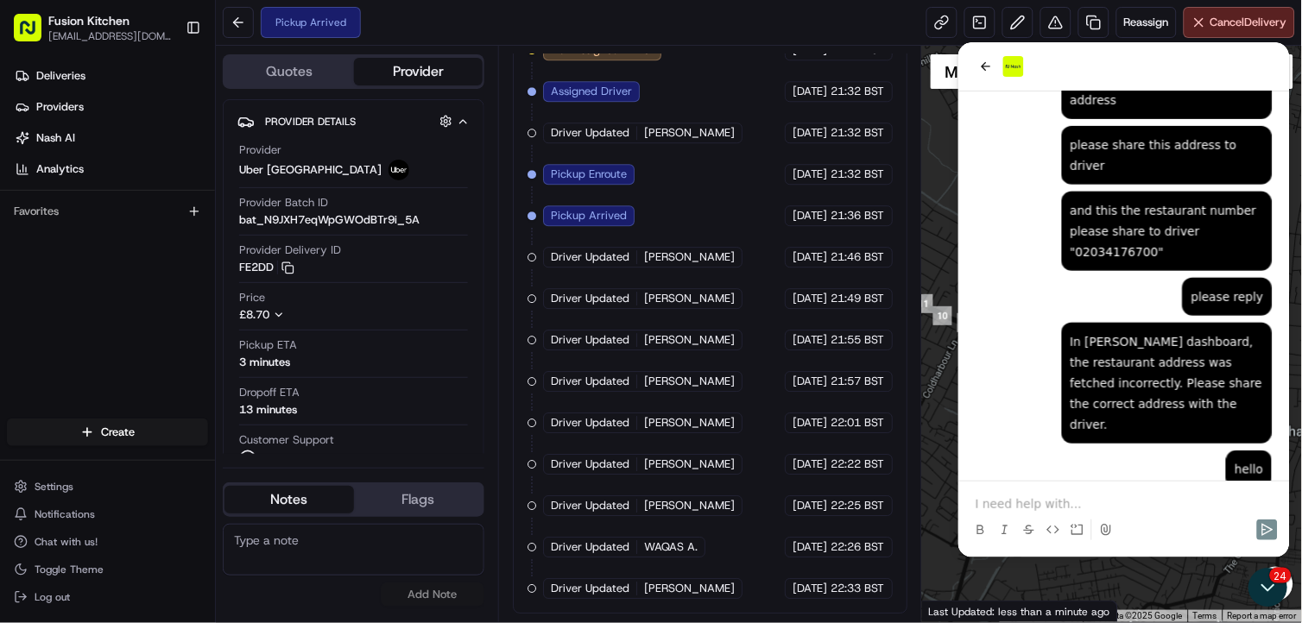
click at [1031, 504] on p at bounding box center [1122, 503] width 297 height 17
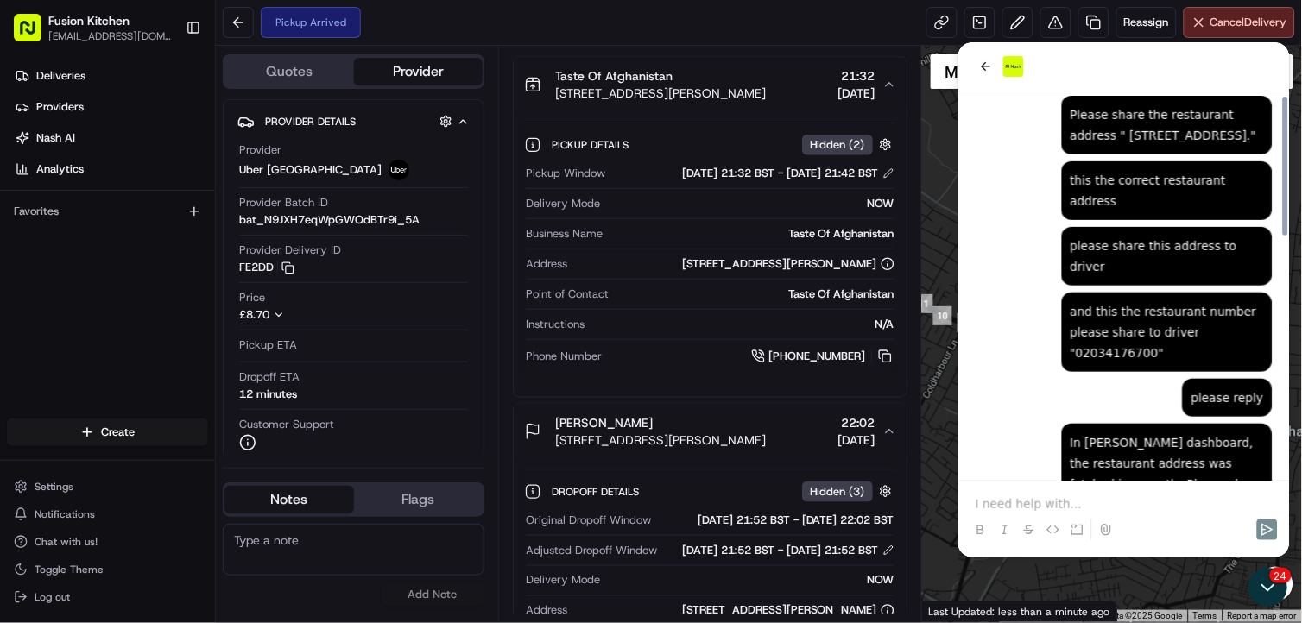
scroll to position [193, 0]
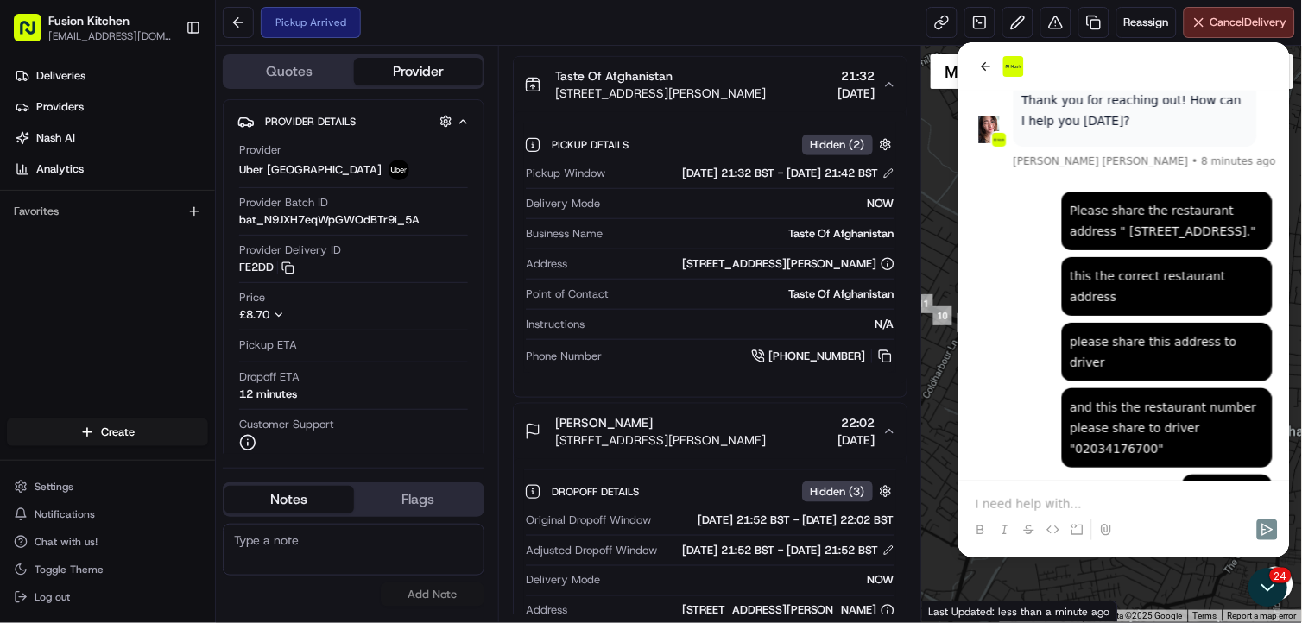
drag, startPoint x: 1123, startPoint y: 254, endPoint x: 1174, endPoint y: 255, distance: 50.9
click at [1174, 241] on div "Please share the restaurant address " 2 Halls Terrace, Uxbridge Rd, Uxbridge, U…" at bounding box center [1165, 219] width 193 height 41
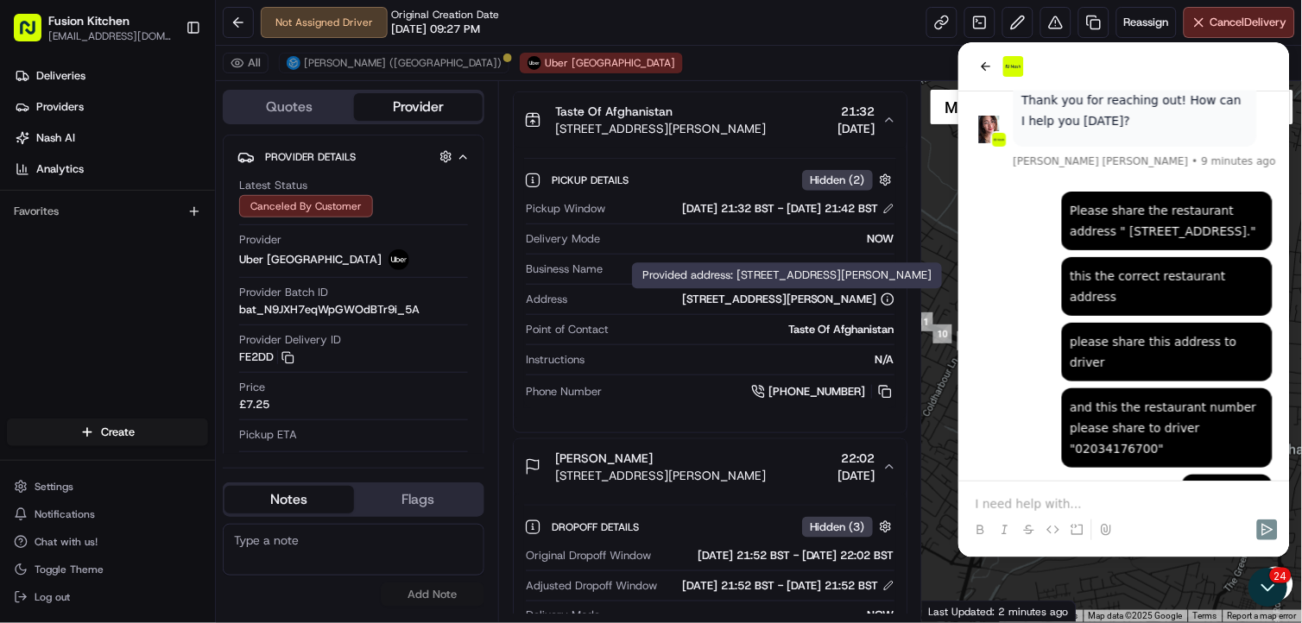
scroll to position [739, 0]
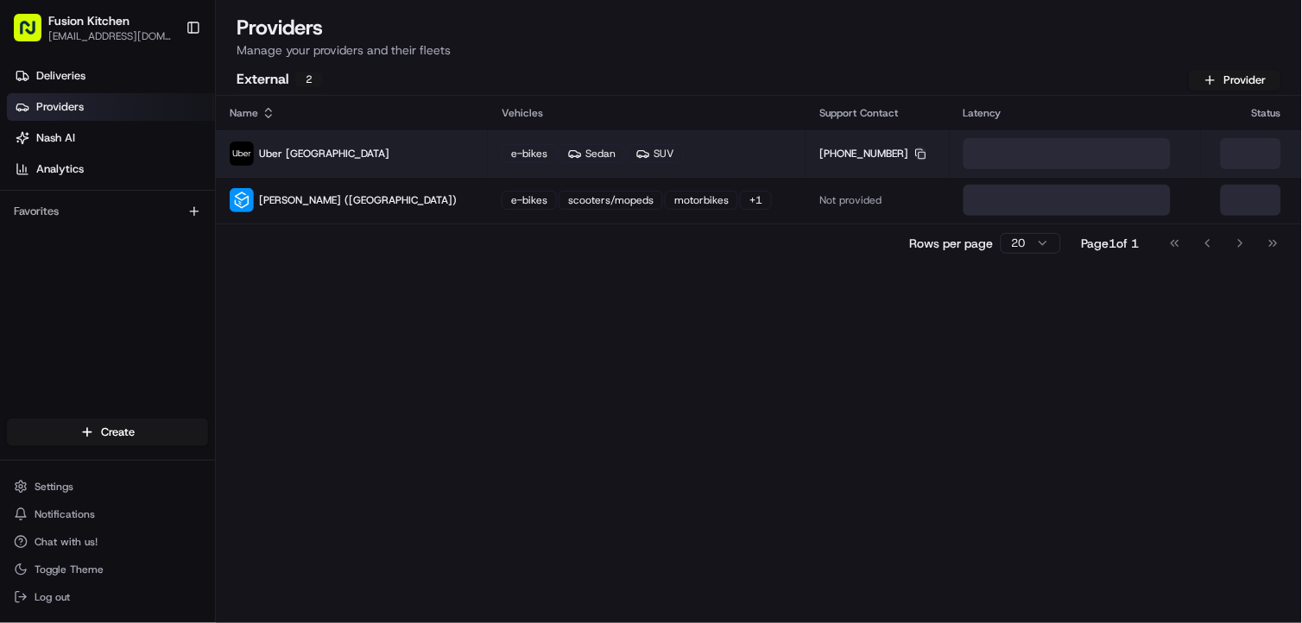
click at [915, 152] on icon "button" at bounding box center [920, 153] width 11 height 11
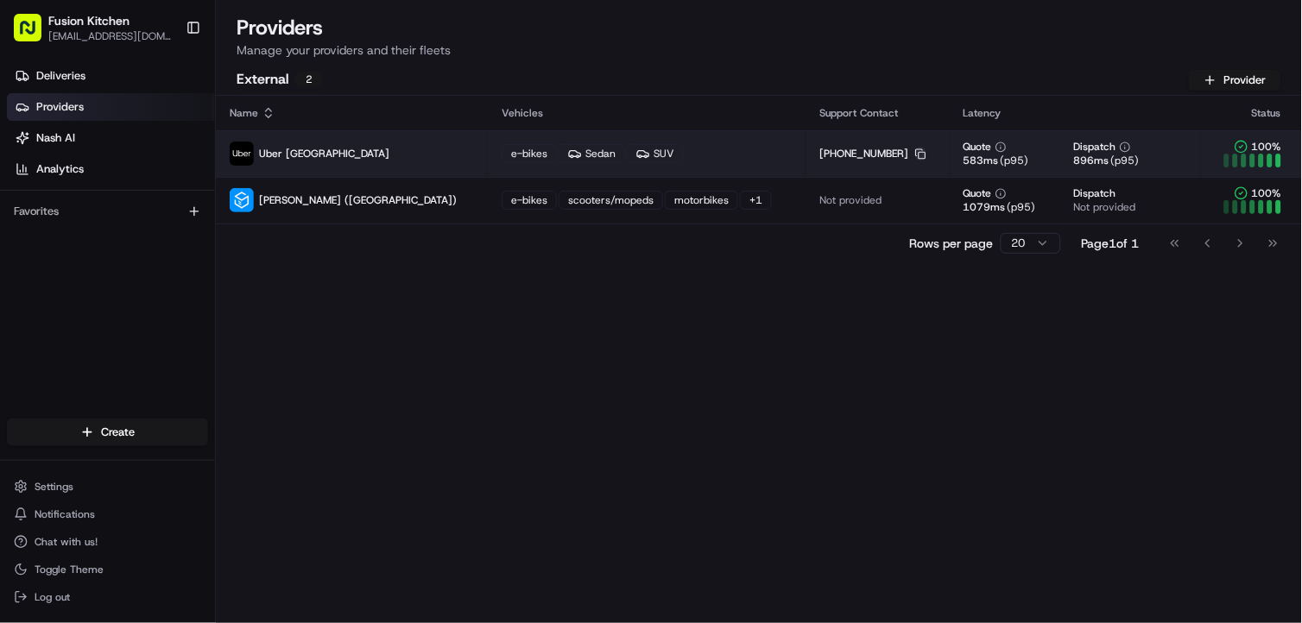
click at [919, 156] on rect "button" at bounding box center [922, 155] width 7 height 7
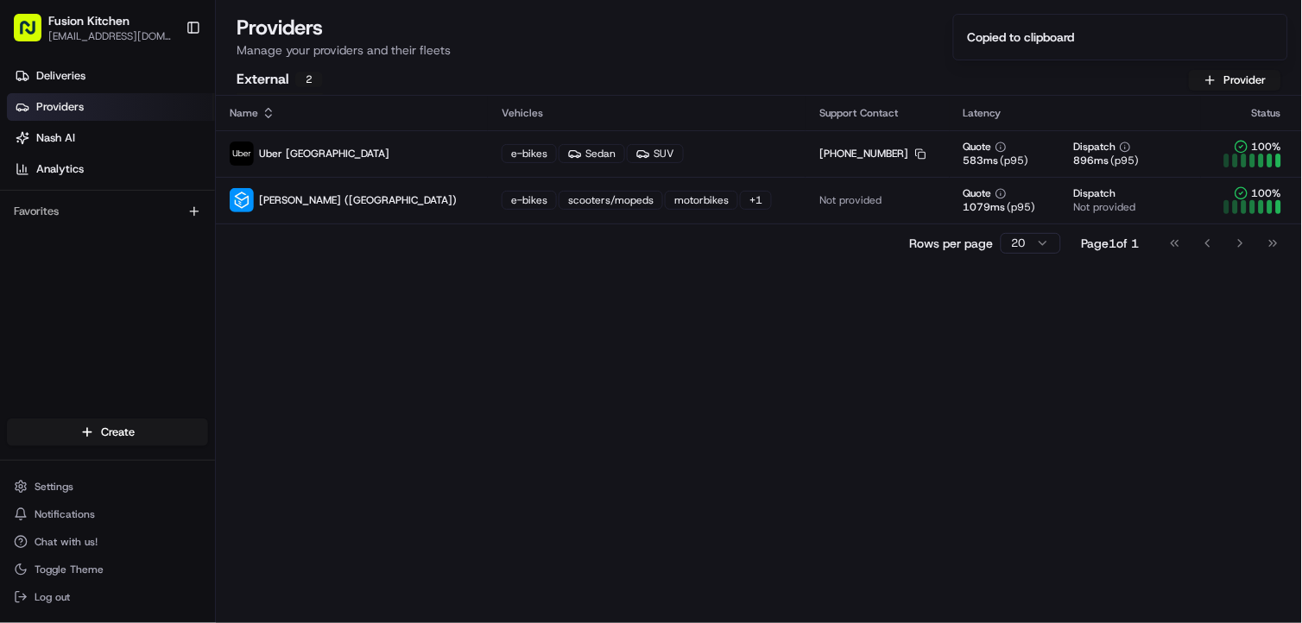
click at [807, 622] on html "Fusion Kitchen hari@fusionpos.uk Toggle Sidebar Deliveries Providers Nash AI An…" at bounding box center [651, 311] width 1302 height 623
click at [118, 72] on link "Deliveries" at bounding box center [111, 76] width 208 height 28
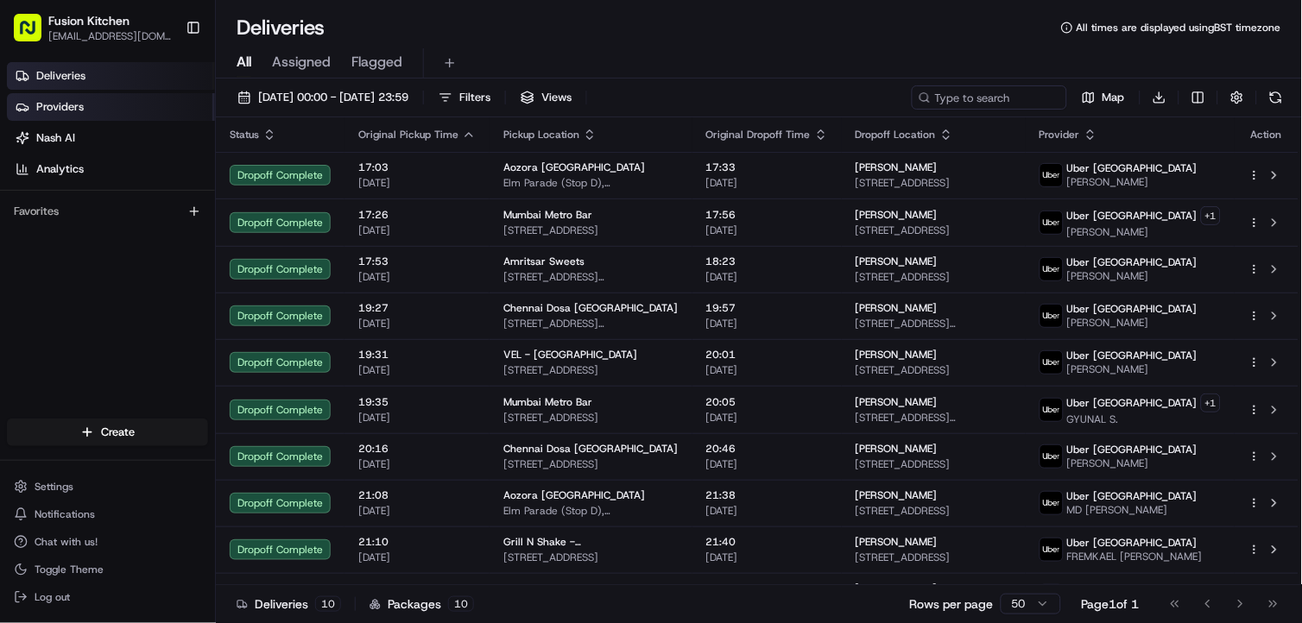
click at [91, 104] on link "Providers" at bounding box center [111, 107] width 208 height 28
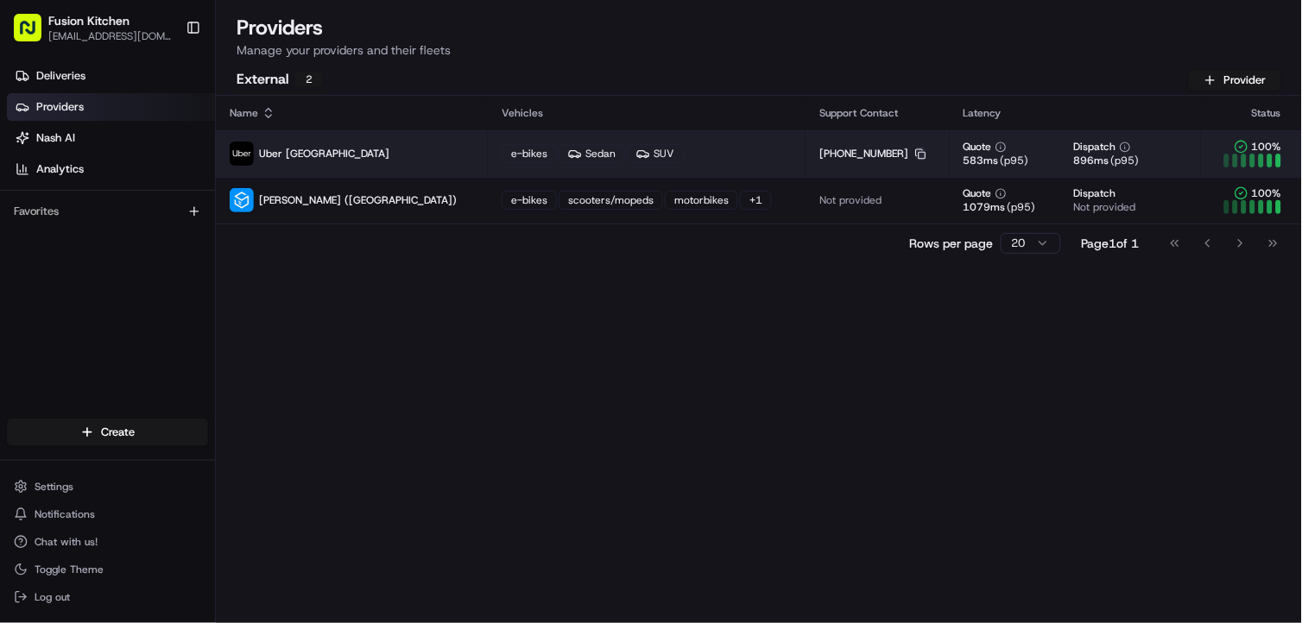
click at [917, 152] on icon "button" at bounding box center [920, 152] width 7 height 7
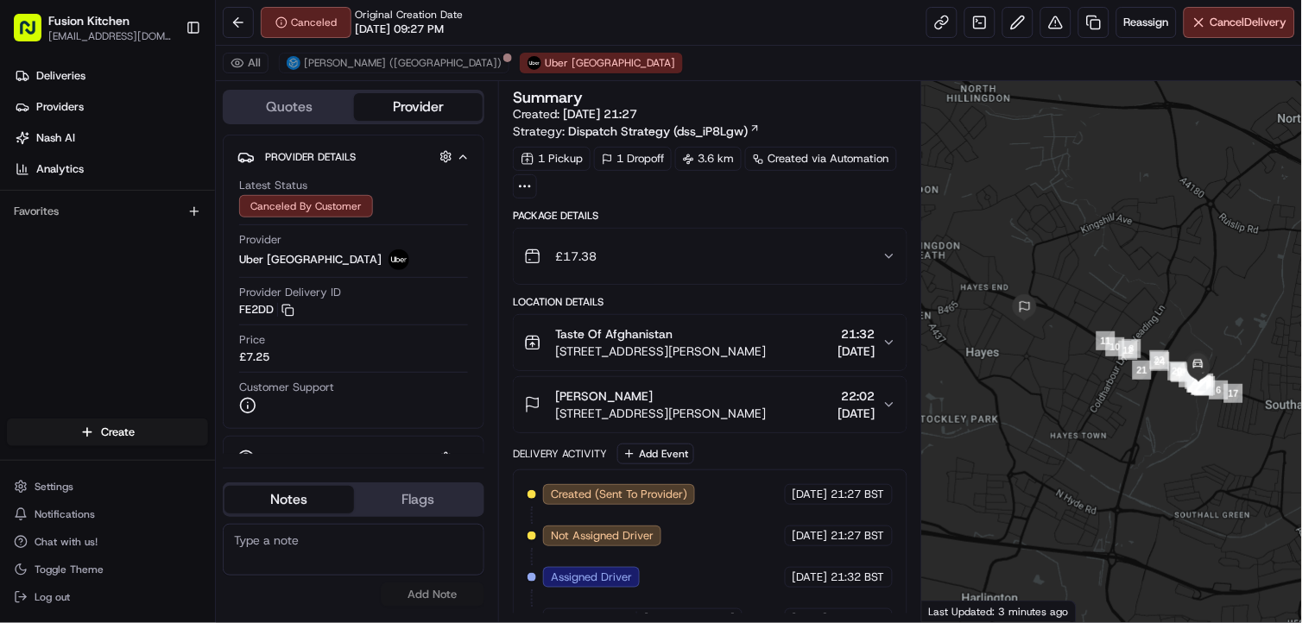
click at [766, 360] on div "Taste Of Afghanistan 2 Uxbridge Rd, Hayes UB4 0JJ, UK 21:32 23/08/2025" at bounding box center [703, 342] width 358 height 35
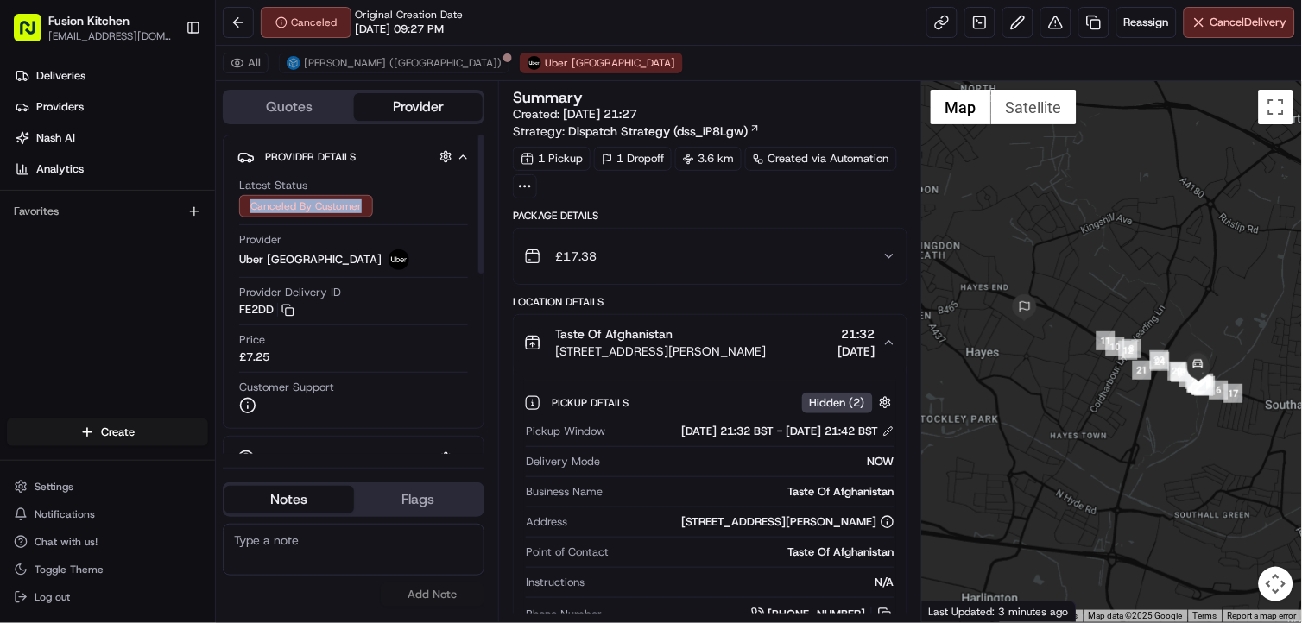
drag, startPoint x: 243, startPoint y: 205, endPoint x: 373, endPoint y: 212, distance: 130.5
click at [373, 212] on div "Latest Status Canceled By Customer" at bounding box center [353, 198] width 229 height 40
drag, startPoint x: 524, startPoint y: 443, endPoint x: 618, endPoint y: 451, distance: 94.4
click at [618, 451] on div "Pickup Window 23/08/2025 21:32 BST - 23/08/2025 21:42 BST Delivery Mode NOW Bus…" at bounding box center [710, 524] width 372 height 214
click at [549, 439] on span "Pickup Window" at bounding box center [565, 432] width 79 height 16
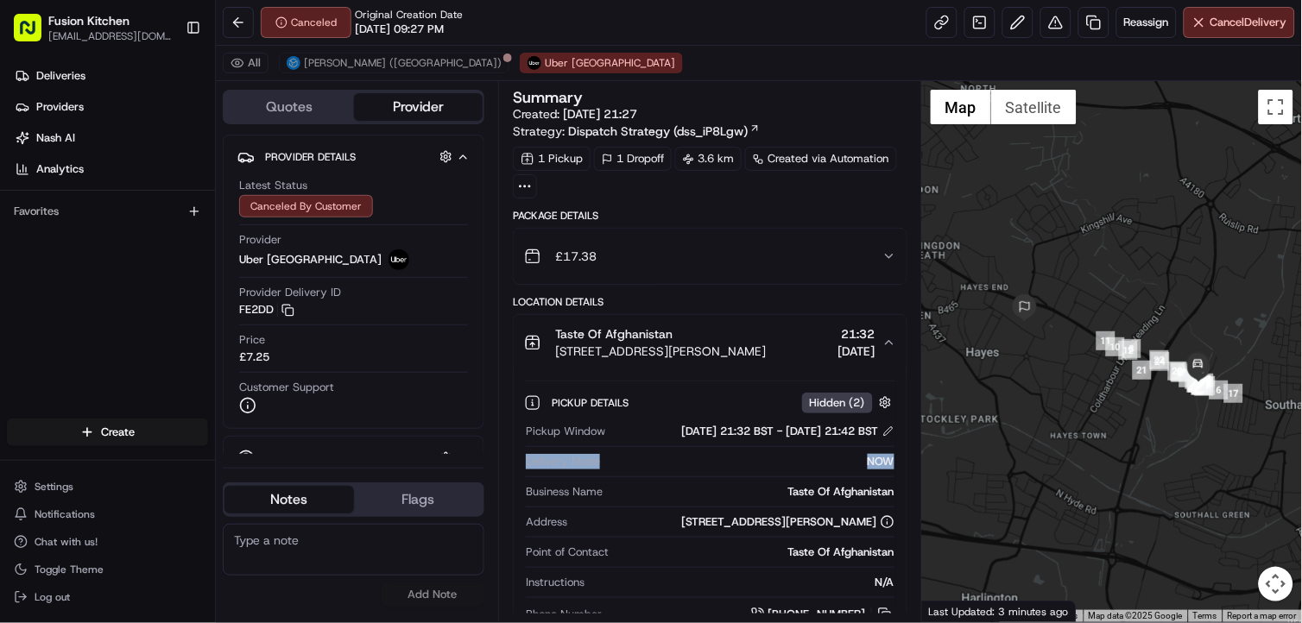
drag, startPoint x: 523, startPoint y: 473, endPoint x: 602, endPoint y: 489, distance: 80.1
click at [602, 489] on div "Pickup Window 23/08/2025 21:32 BST - 23/08/2025 21:42 BST Delivery Mode NOW Bus…" at bounding box center [710, 524] width 372 height 214
drag, startPoint x: 602, startPoint y: 489, endPoint x: 605, endPoint y: 509, distance: 21.0
click at [605, 500] on div "Business Name Taste Of Afghanistan" at bounding box center [710, 492] width 369 height 16
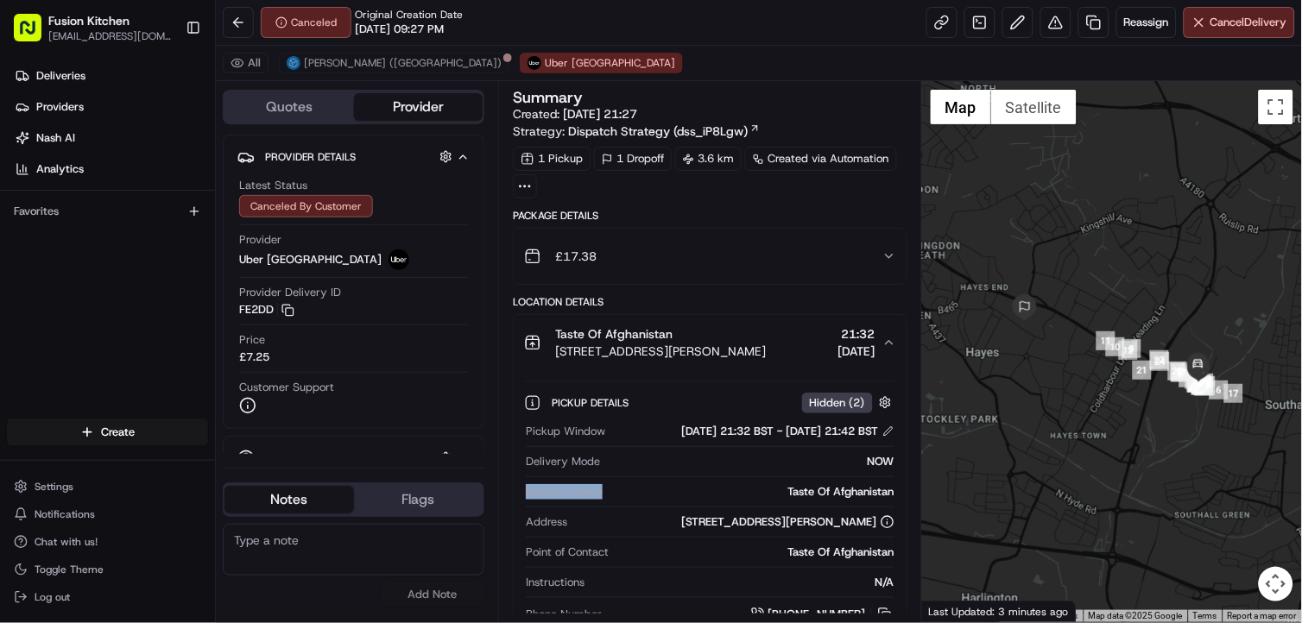
drag, startPoint x: 605, startPoint y: 509, endPoint x: 531, endPoint y: 503, distance: 74.5
click at [531, 500] on div "Business Name Taste Of Afghanistan" at bounding box center [710, 492] width 369 height 16
drag, startPoint x: 531, startPoint y: 503, endPoint x: 567, endPoint y: 541, distance: 52.5
click at [567, 541] on div "Pickup Window 23/08/2025 21:32 BST - 23/08/2025 21:42 BST Delivery Mode NOW Bus…" at bounding box center [710, 524] width 372 height 214
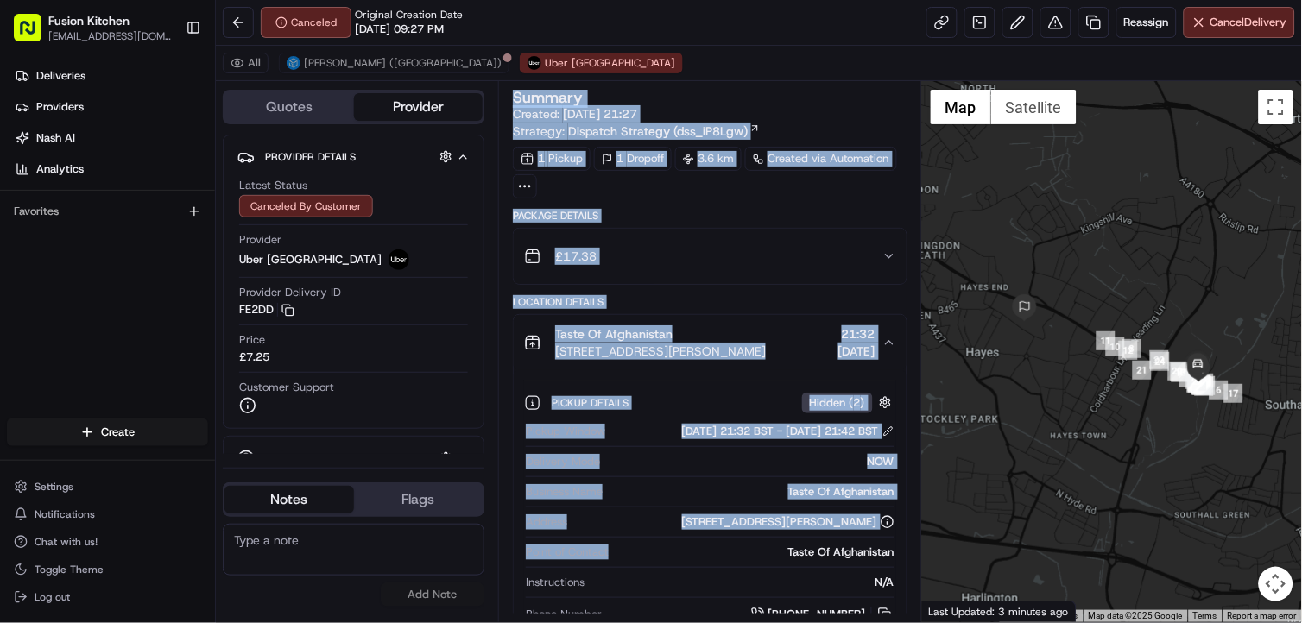
drag, startPoint x: 567, startPoint y: 541, endPoint x: 501, endPoint y: 559, distance: 68.9
click at [501, 559] on div "Summary Created: 23/08/2025 21:27 Strategy: Dispatch Strategy (dss_iP8Lgw) 1 Pi…" at bounding box center [710, 351] width 424 height 541
drag, startPoint x: 501, startPoint y: 559, endPoint x: 535, endPoint y: 568, distance: 35.6
click at [535, 560] on span "Point of Contact" at bounding box center [567, 553] width 83 height 16
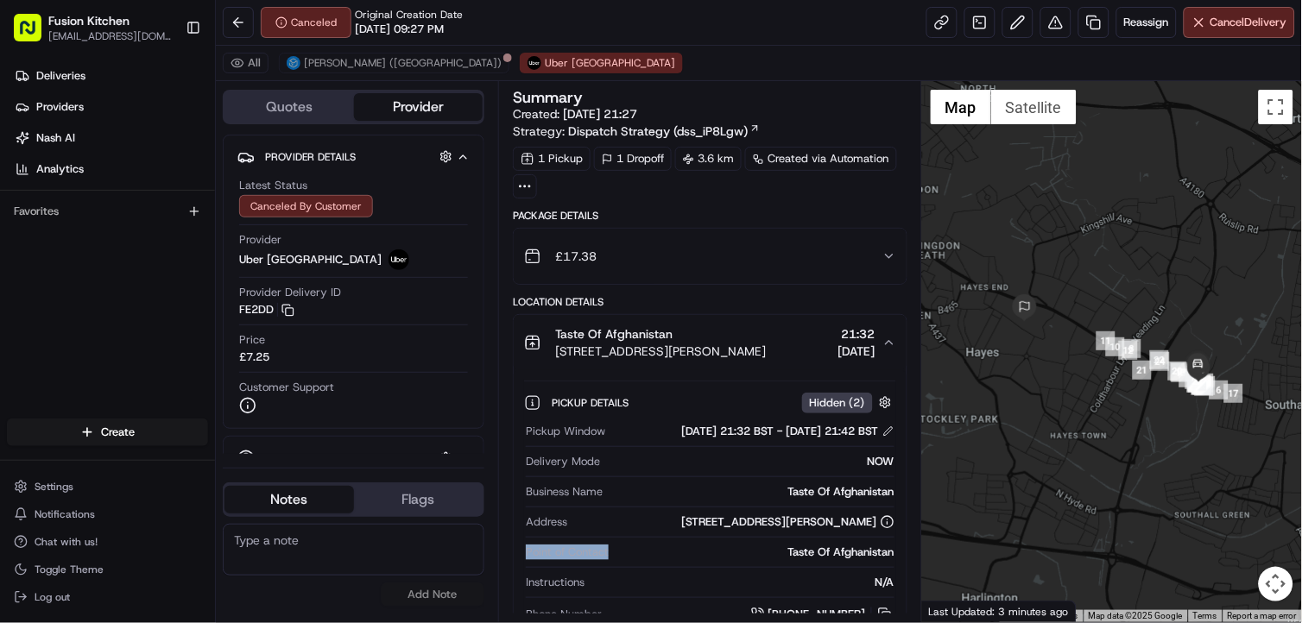
click at [535, 560] on span "Point of Contact" at bounding box center [567, 553] width 83 height 16
drag, startPoint x: 535, startPoint y: 568, endPoint x: 545, endPoint y: 592, distance: 26.3
click at [545, 590] on span "Instructions" at bounding box center [555, 583] width 59 height 16
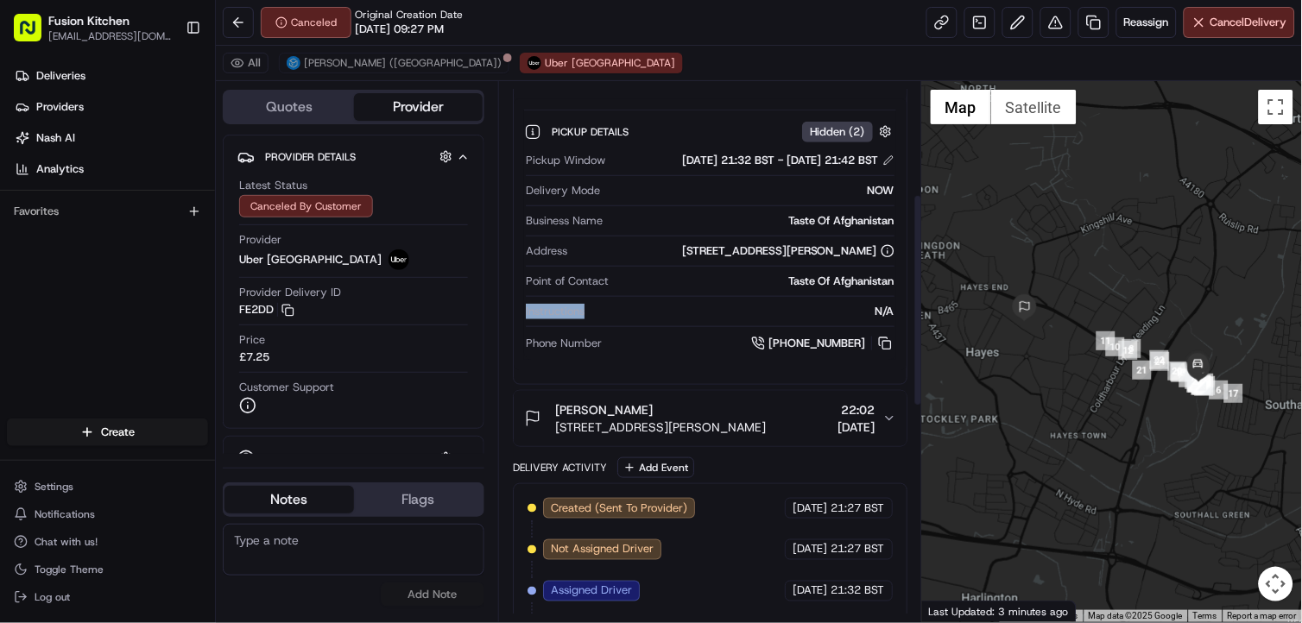
scroll to position [287, 0]
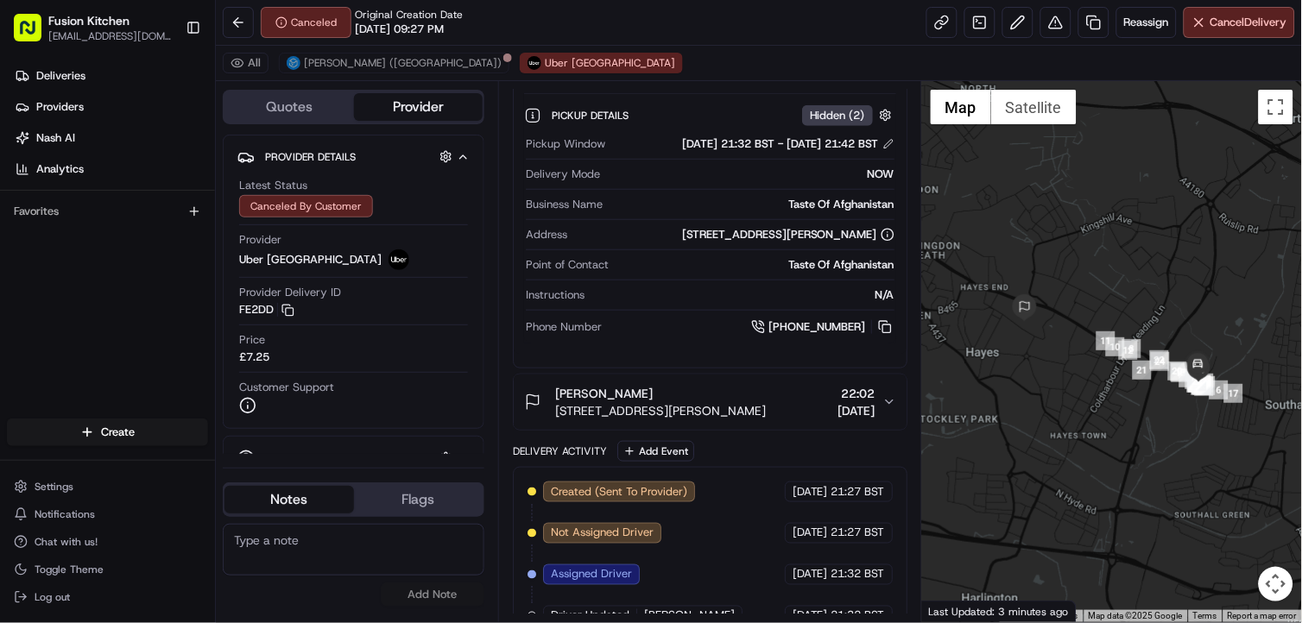
click at [557, 335] on span "Phone Number" at bounding box center [564, 327] width 76 height 16
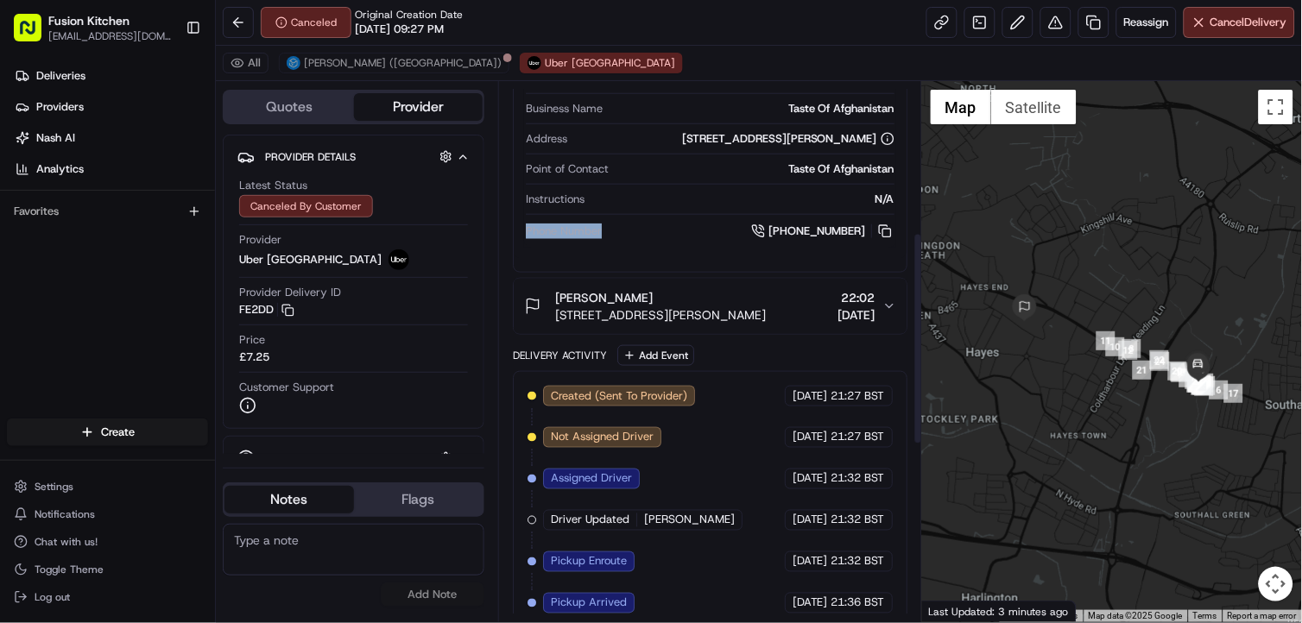
scroll to position [831, 0]
